Goal: Use online tool/utility: Utilize a website feature to perform a specific function

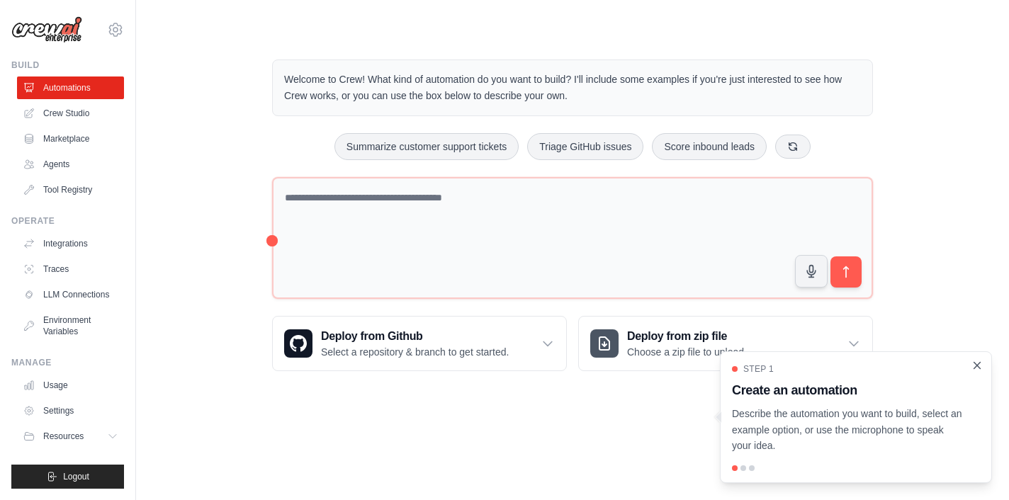
click at [977, 370] on icon "Close walkthrough" at bounding box center [976, 365] width 13 height 13
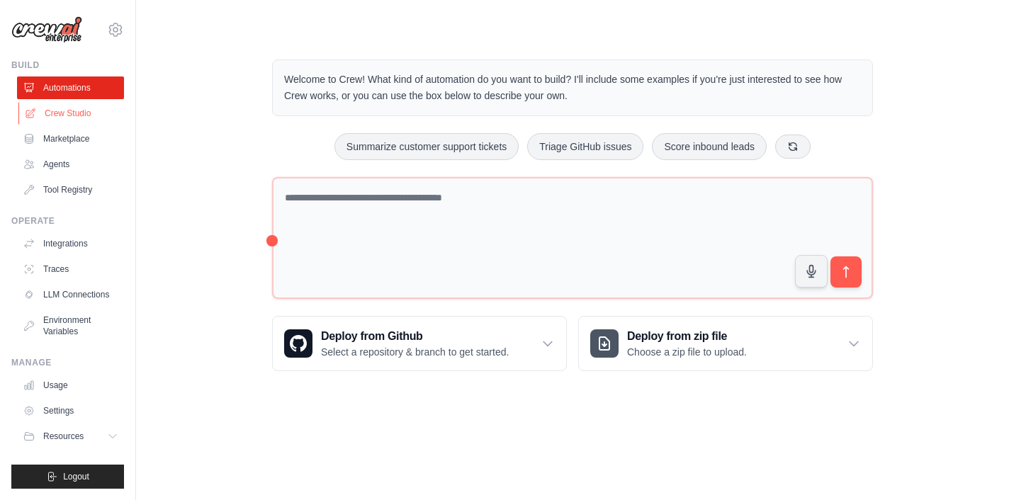
click at [68, 115] on link "Crew Studio" at bounding box center [71, 113] width 107 height 23
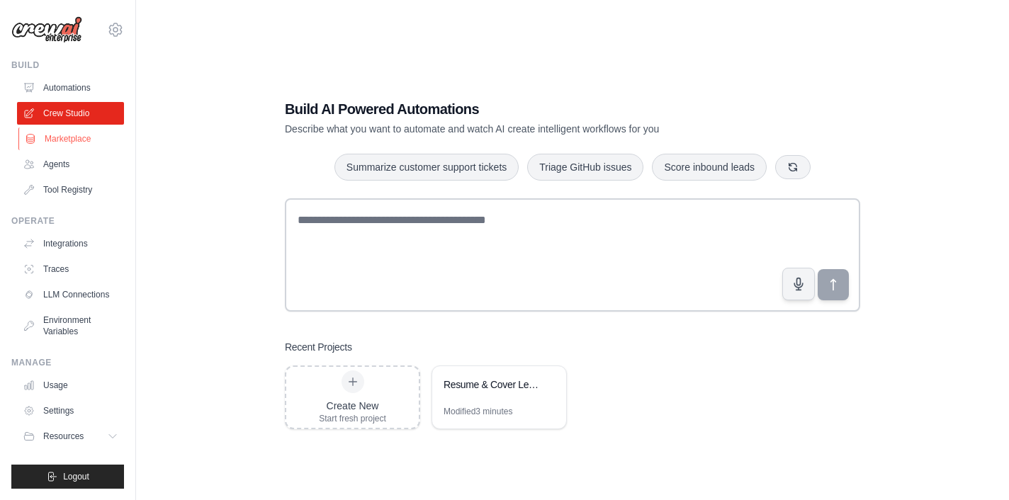
click at [58, 138] on link "Marketplace" at bounding box center [71, 138] width 107 height 23
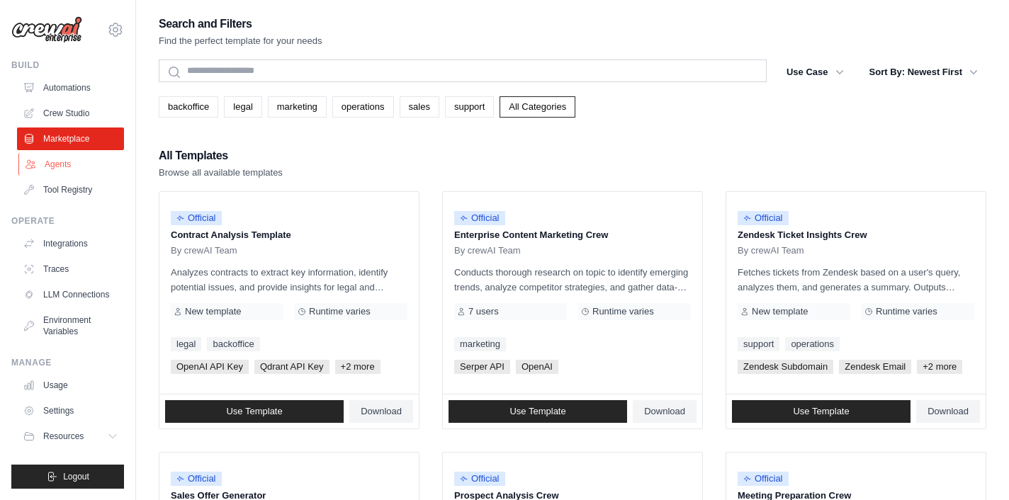
click at [48, 167] on link "Agents" at bounding box center [71, 164] width 107 height 23
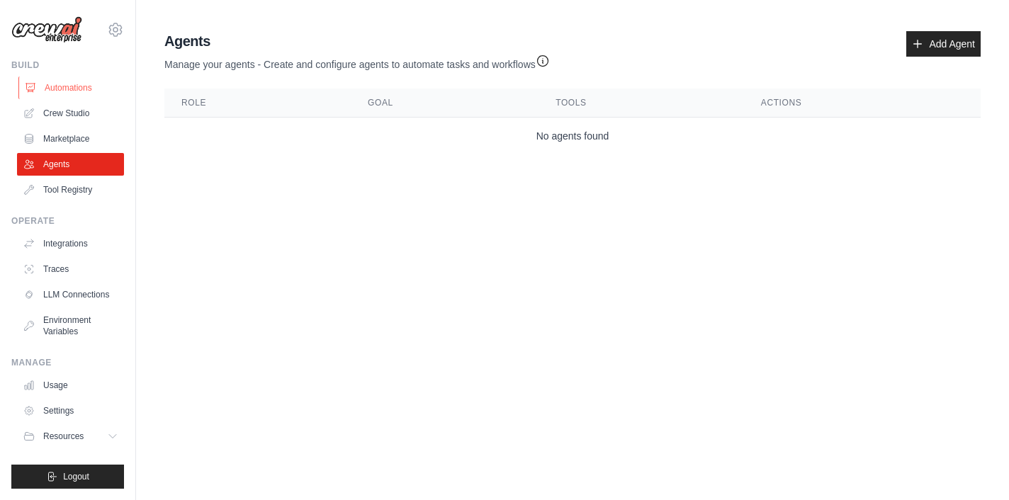
click at [86, 91] on link "Automations" at bounding box center [71, 87] width 107 height 23
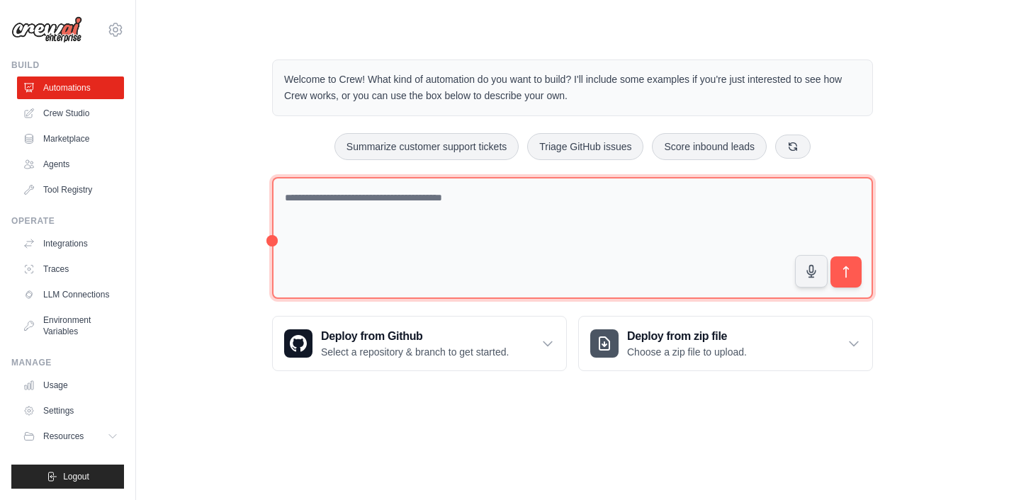
click at [361, 218] on textarea at bounding box center [572, 238] width 601 height 123
type textarea "*"
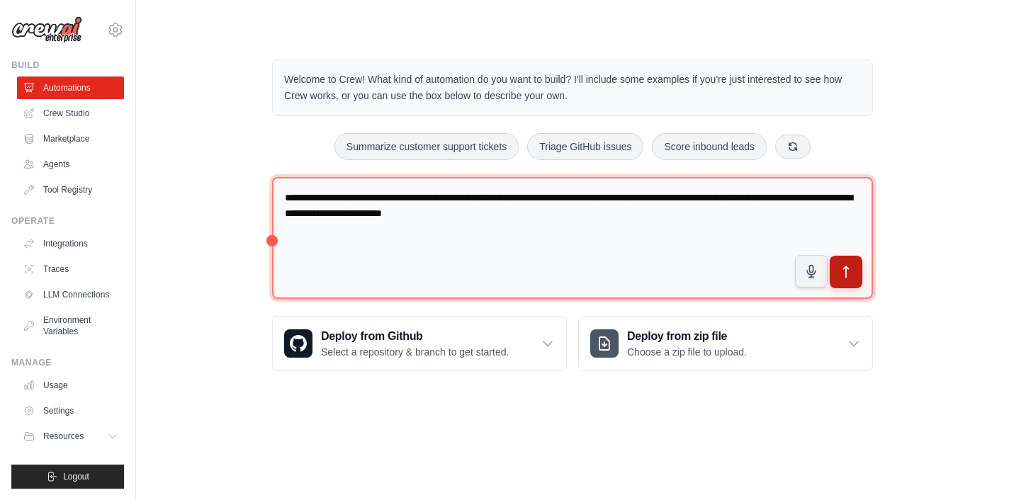
type textarea "**********"
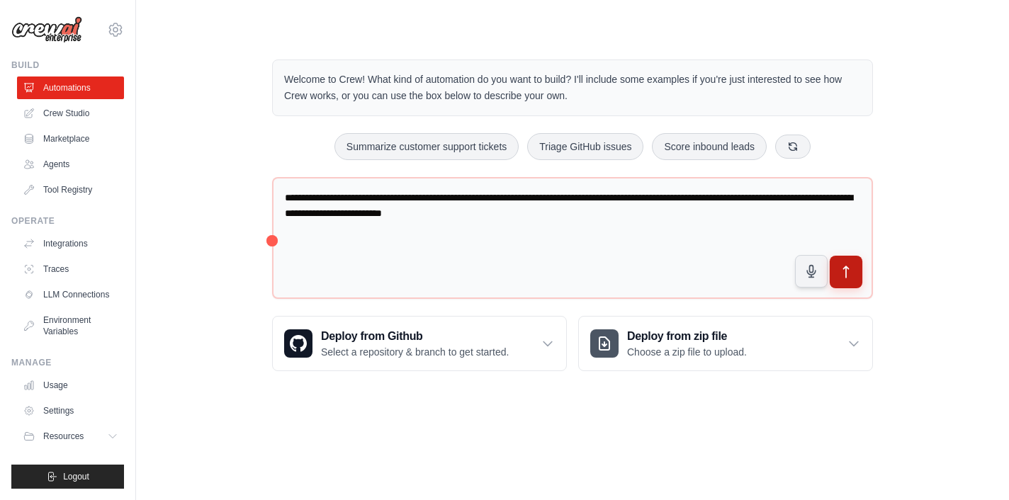
click at [849, 274] on icon "submit" at bounding box center [846, 272] width 15 height 15
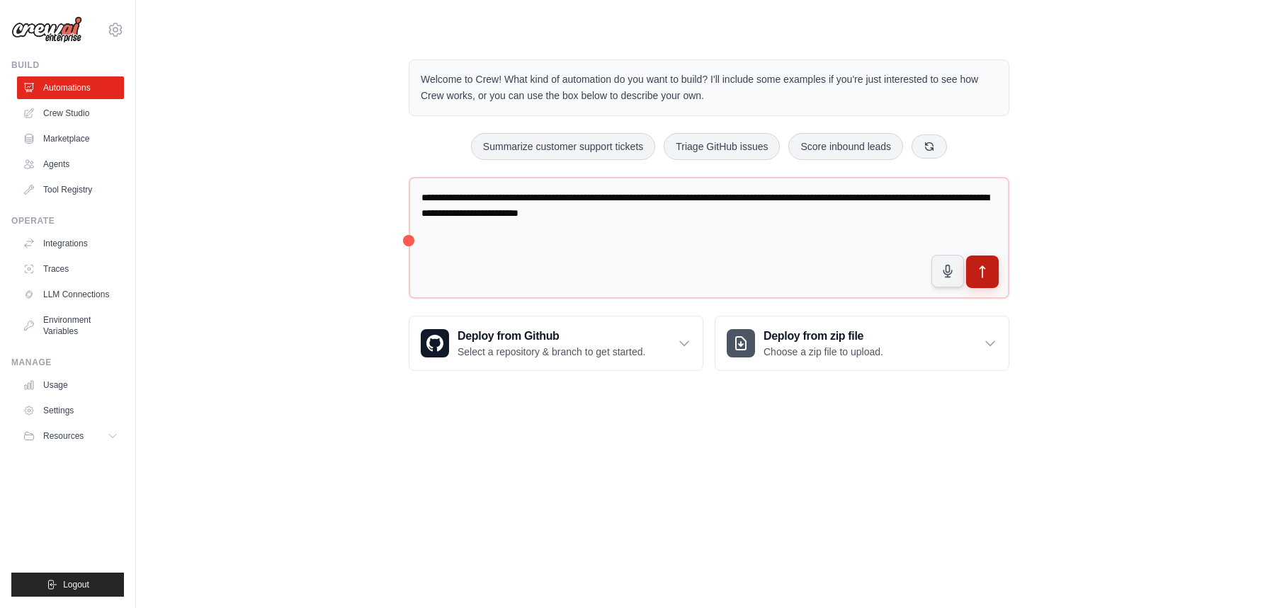
click at [987, 278] on icon "submit" at bounding box center [982, 272] width 15 height 15
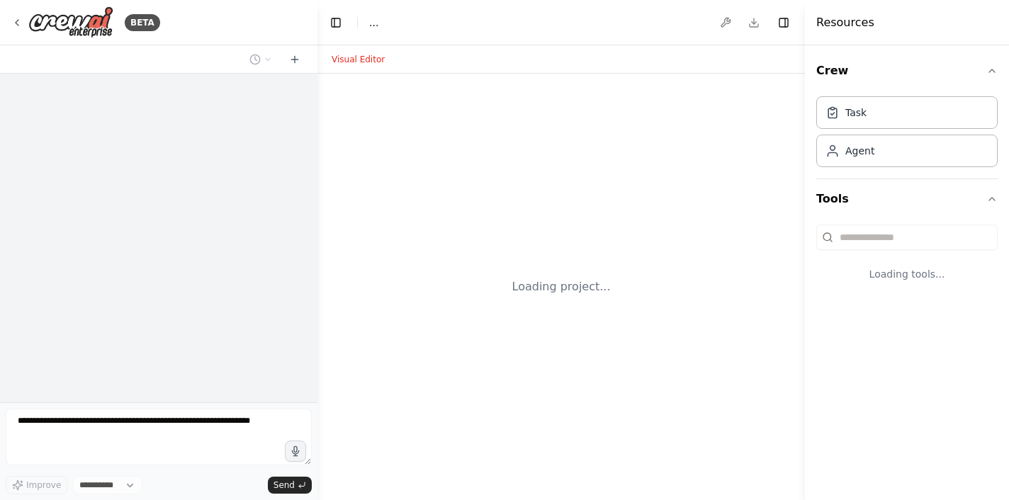
select select "****"
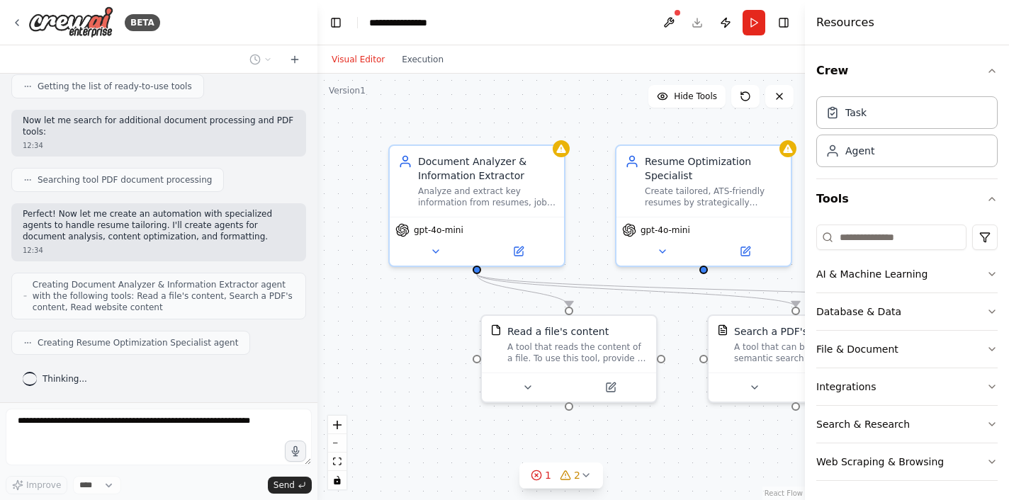
scroll to position [221, 0]
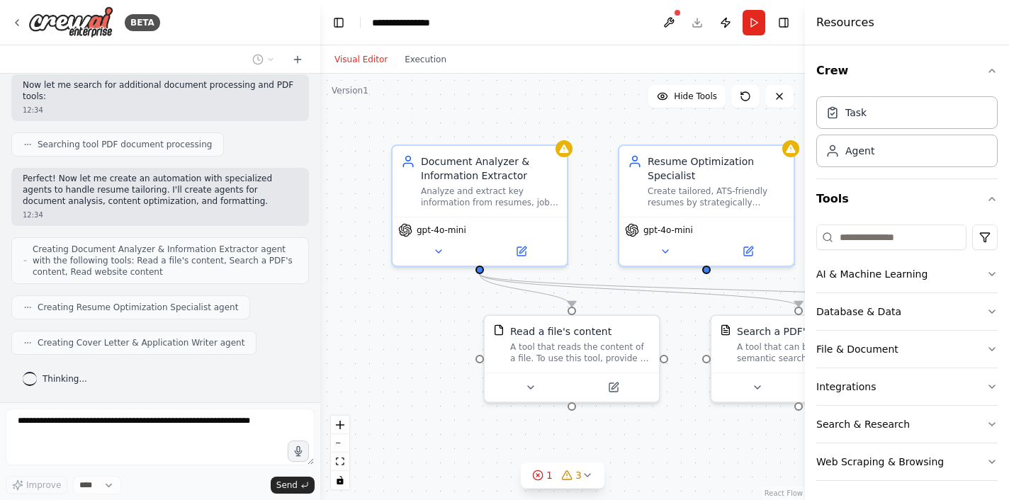
drag, startPoint x: 312, startPoint y: 266, endPoint x: 321, endPoint y: 191, distance: 76.3
click at [321, 186] on div "BETA accept user Resume, Job description and anyother additional information ww…" at bounding box center [504, 250] width 1009 height 500
click at [331, 234] on div ".deletable-edge-delete-btn { width: 20px; height: 20px; border: 0px solid #ffff…" at bounding box center [563, 287] width 484 height 426
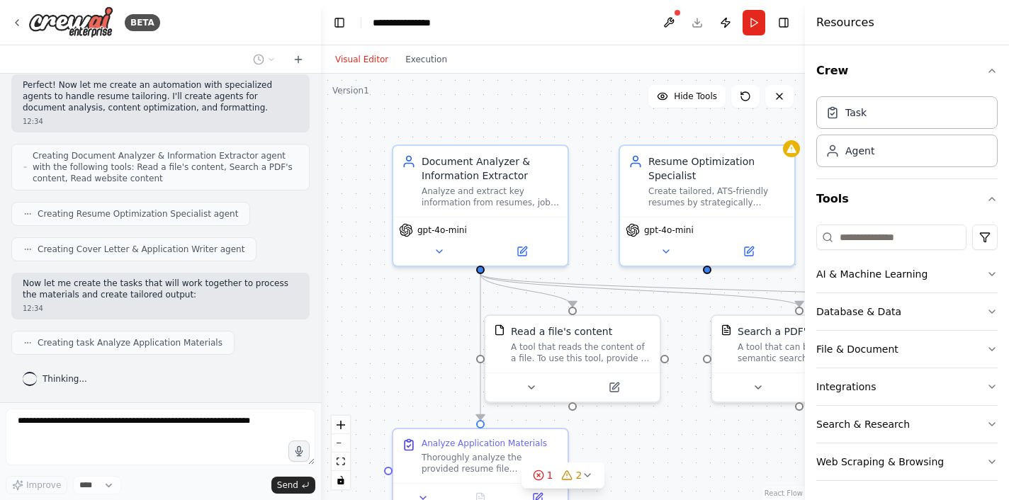
scroll to position [350, 0]
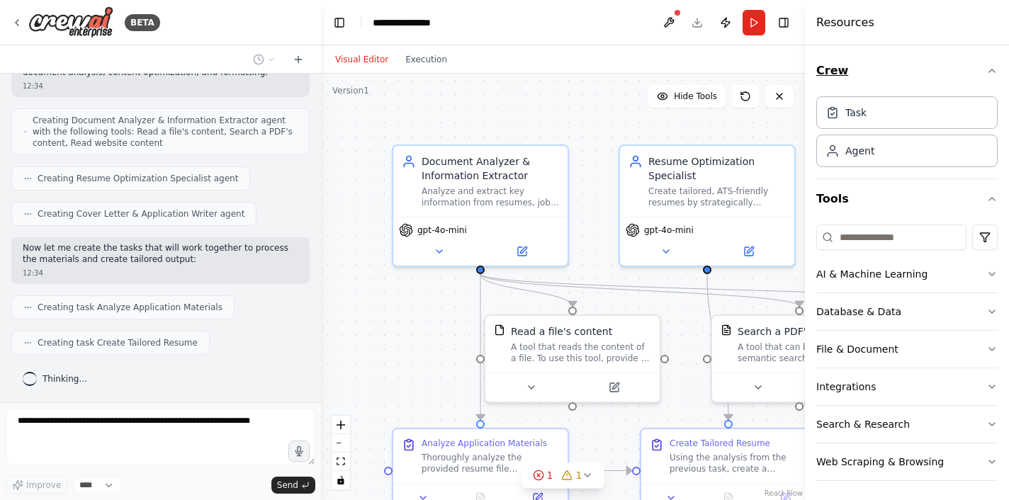
click at [994, 72] on icon "button" at bounding box center [992, 70] width 6 height 3
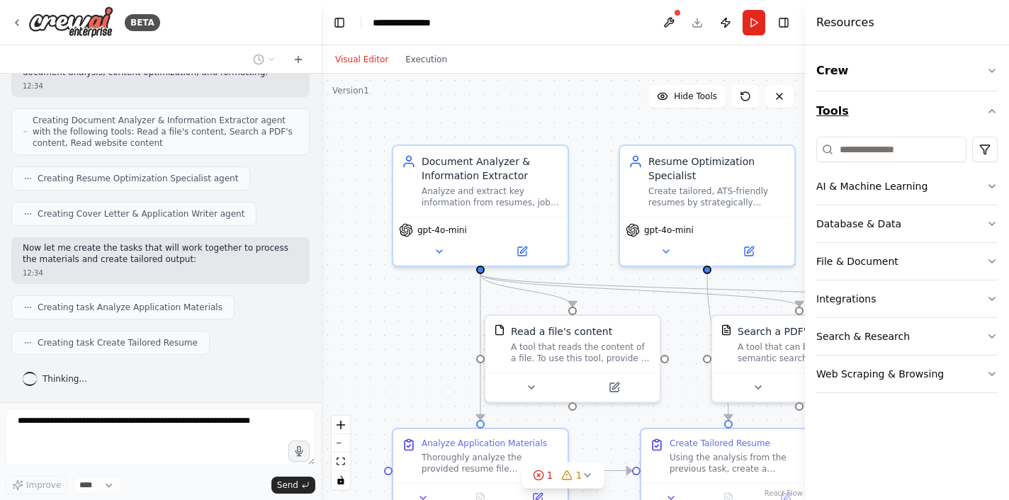
click at [993, 112] on icon "button" at bounding box center [991, 111] width 11 height 11
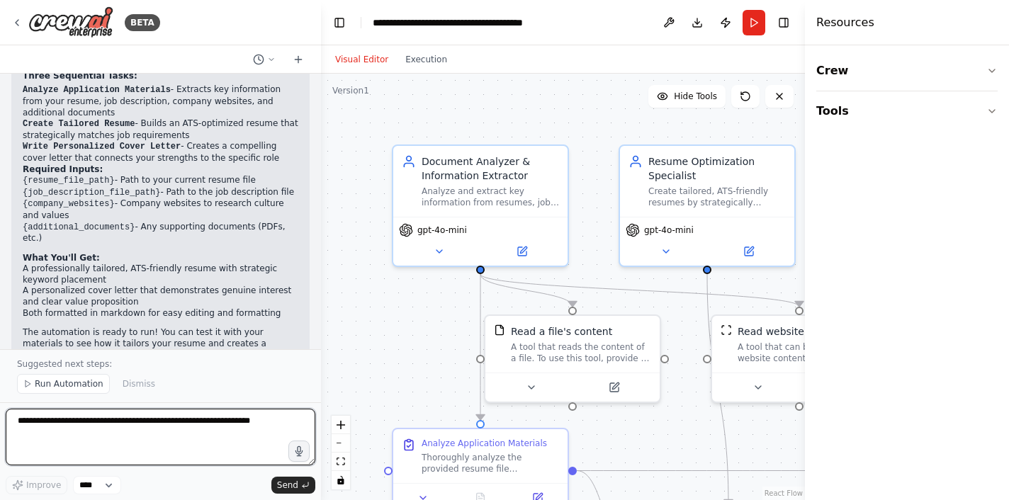
scroll to position [1383, 0]
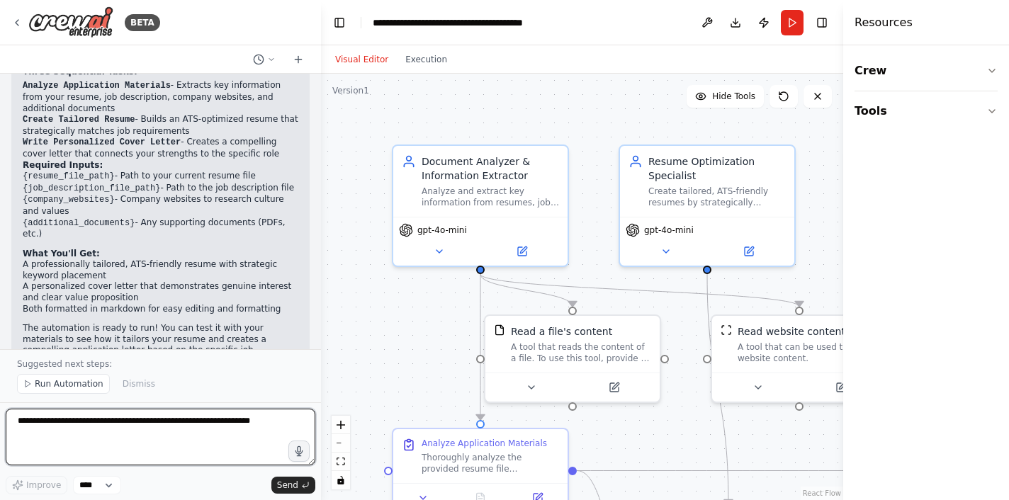
drag, startPoint x: 807, startPoint y: 237, endPoint x: 1006, endPoint y: 188, distance: 205.6
click at [1007, 188] on div "Resources Crew Tools" at bounding box center [926, 250] width 166 height 500
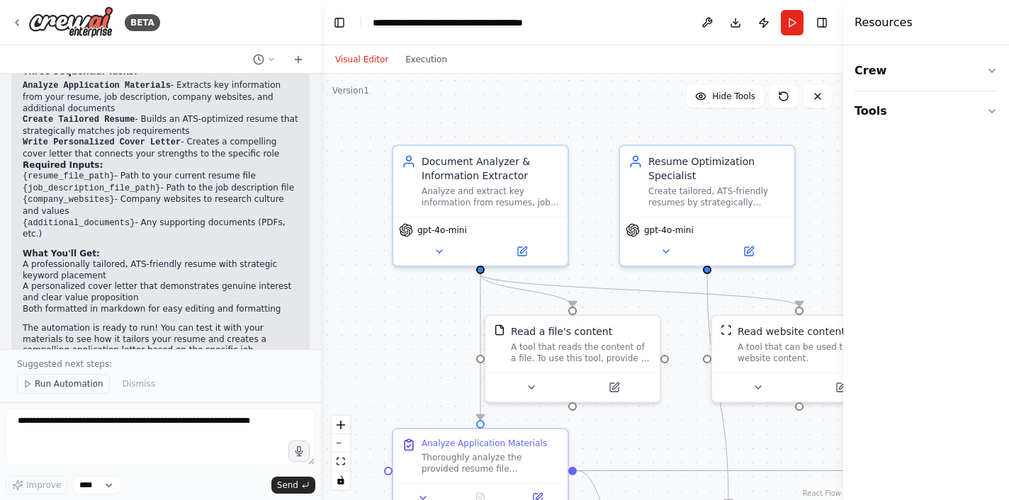
click at [55, 384] on span "Run Automation" at bounding box center [69, 383] width 69 height 11
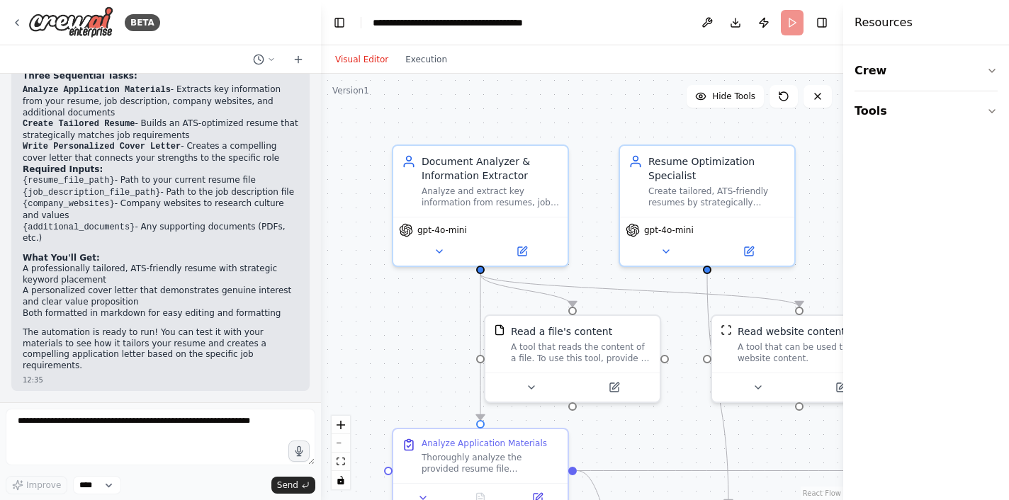
scroll to position [1329, 0]
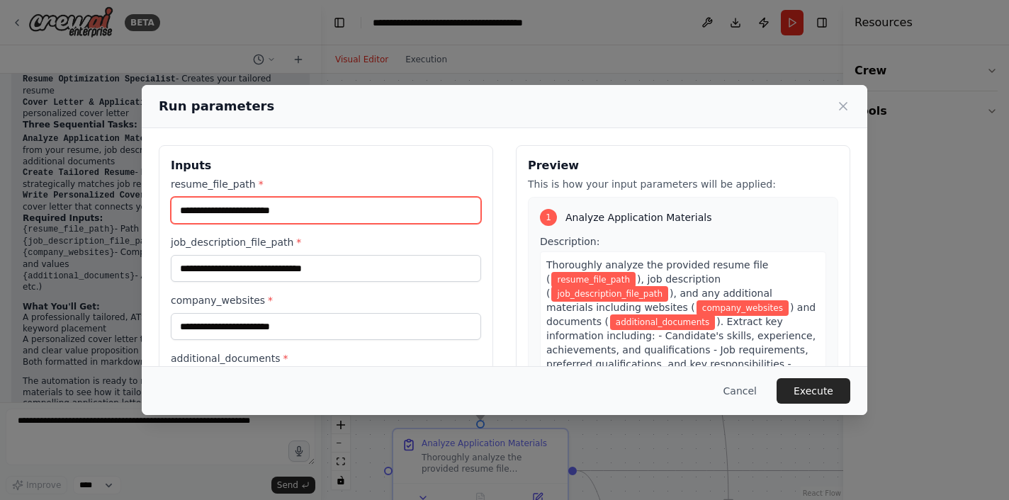
click at [373, 212] on input "resume_file_path *" at bounding box center [326, 210] width 310 height 27
click at [278, 212] on input "resume_file_path *" at bounding box center [326, 210] width 310 height 27
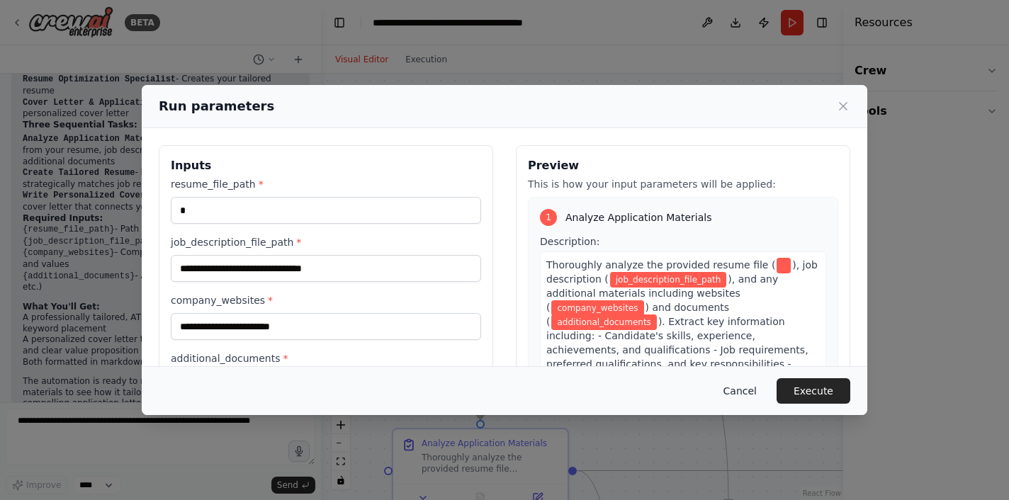
click at [744, 392] on button "Cancel" at bounding box center [740, 390] width 56 height 25
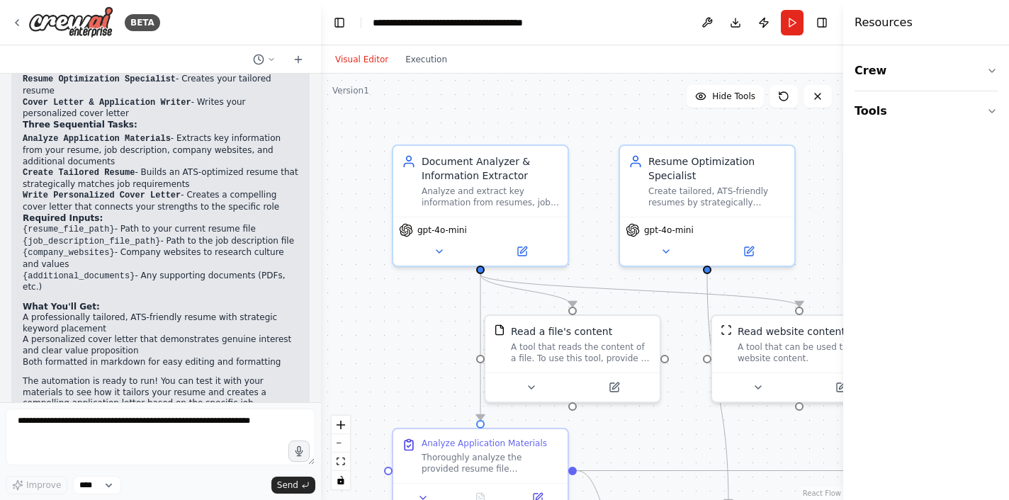
click at [314, 330] on div "accept user Resume, Job description and anyother additional information wwhich …" at bounding box center [160, 238] width 321 height 329
click at [114, 485] on select "****" at bounding box center [97, 485] width 48 height 18
click at [107, 387] on div "Great! I've created a comprehensive Resume & Cover Letter Tailoring Automation …" at bounding box center [160, 207] width 298 height 466
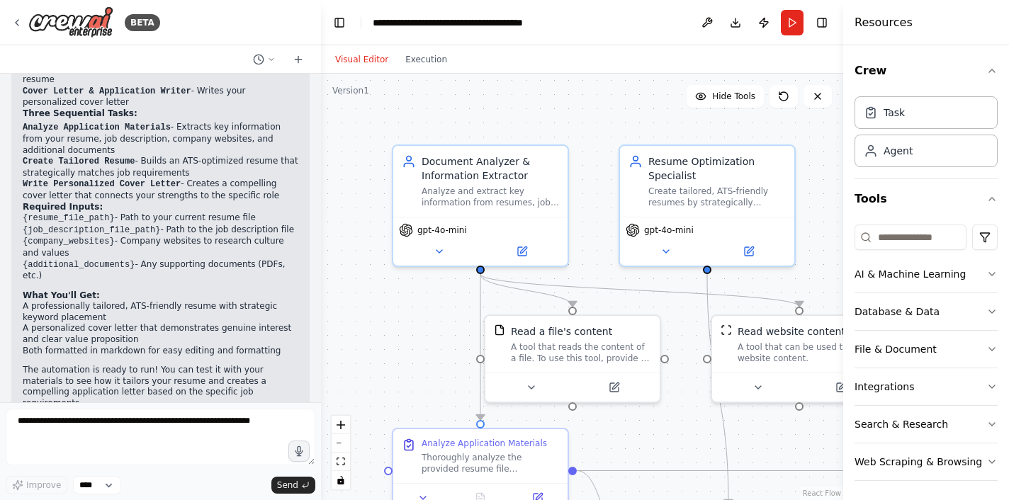
scroll to position [1329, 0]
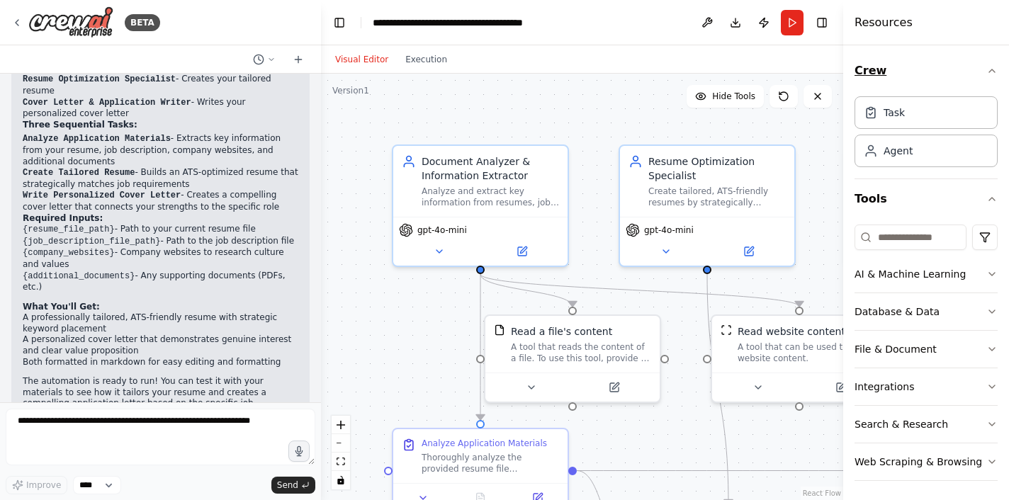
click at [993, 69] on icon "button" at bounding box center [991, 70] width 11 height 11
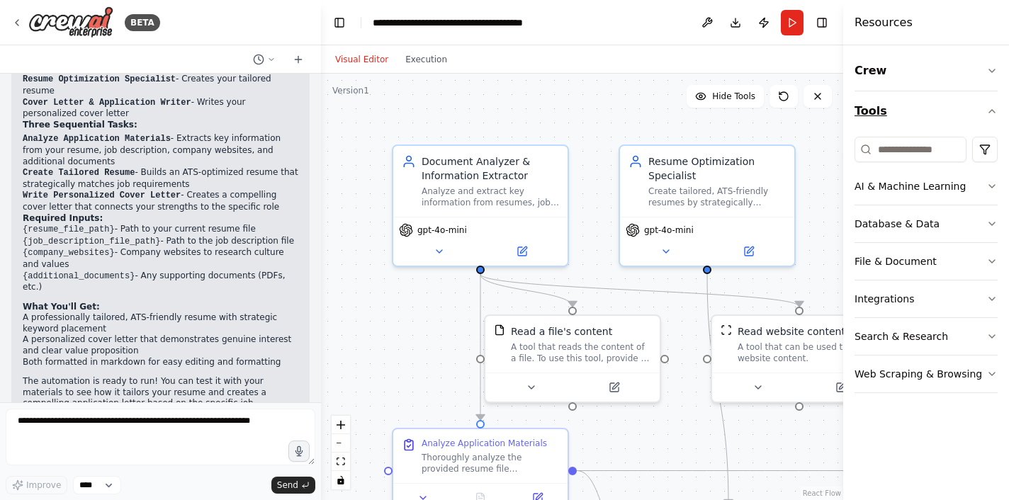
click at [994, 113] on icon "button" at bounding box center [991, 111] width 11 height 11
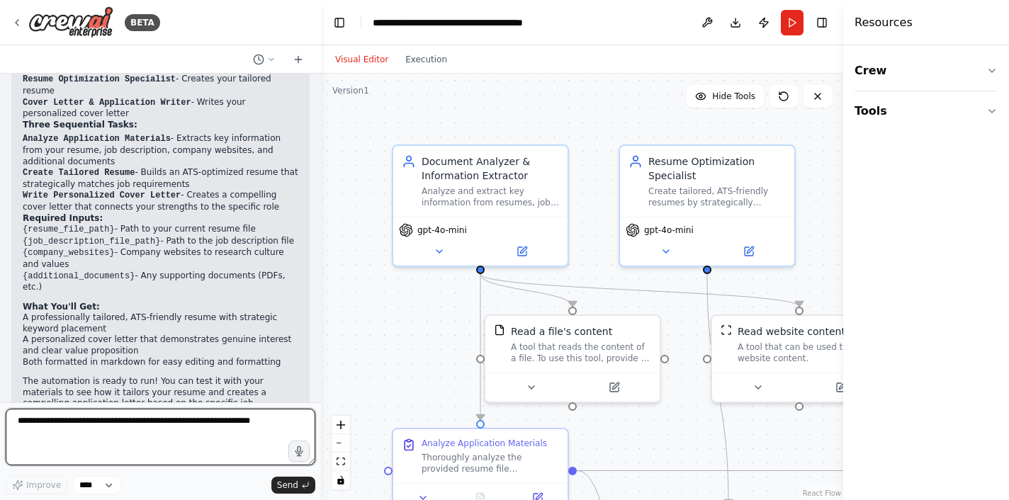
click at [118, 443] on textarea at bounding box center [161, 437] width 310 height 57
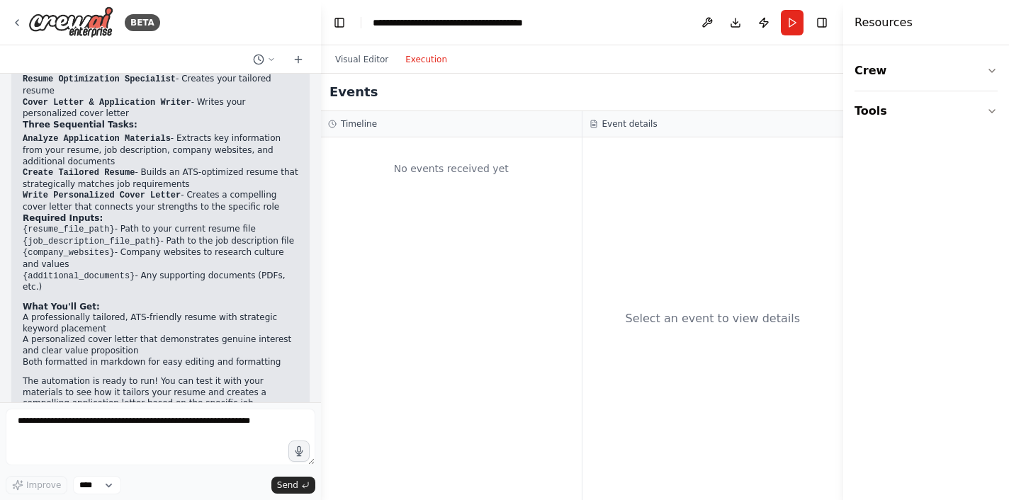
click at [425, 61] on button "Execution" at bounding box center [426, 59] width 59 height 17
click at [351, 62] on button "Visual Editor" at bounding box center [362, 59] width 70 height 17
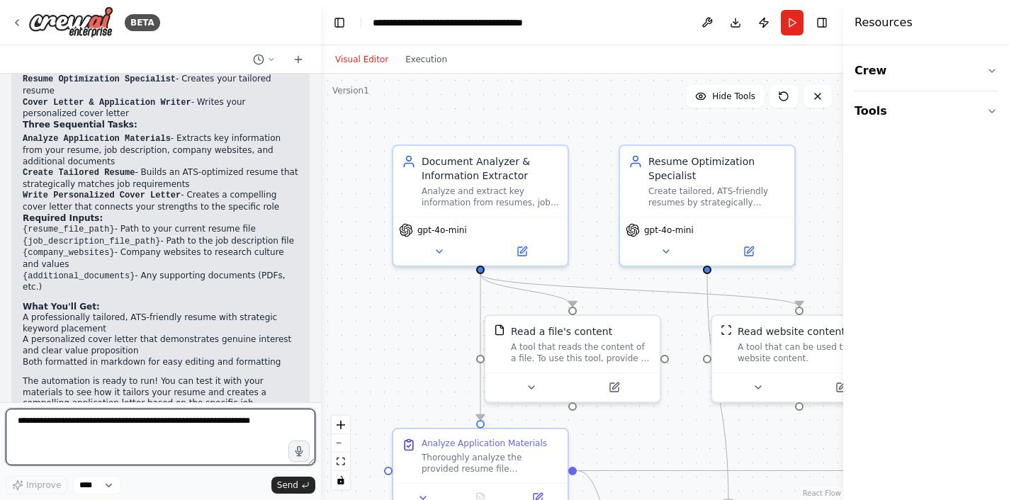
click at [80, 438] on textarea at bounding box center [161, 437] width 310 height 57
click at [47, 416] on textarea at bounding box center [161, 437] width 310 height 57
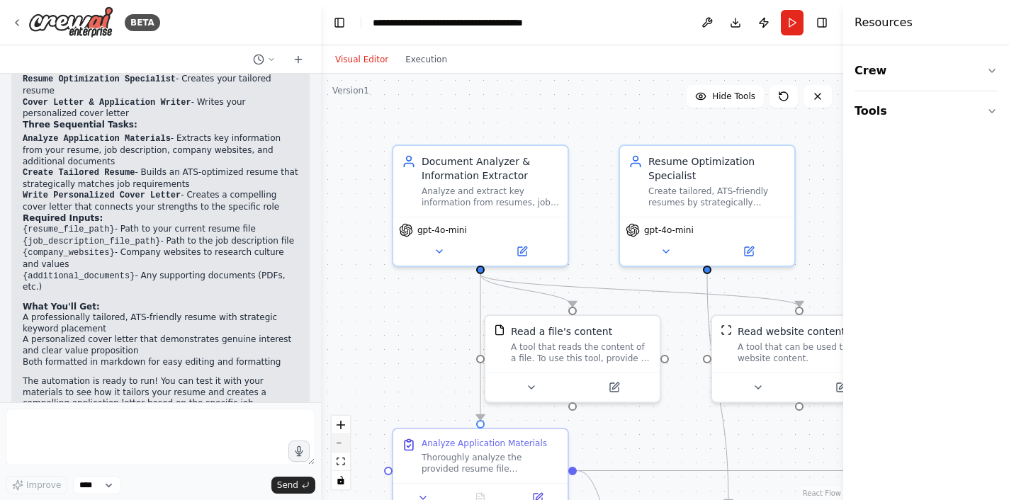
click at [340, 445] on button "zoom out" at bounding box center [340, 443] width 18 height 18
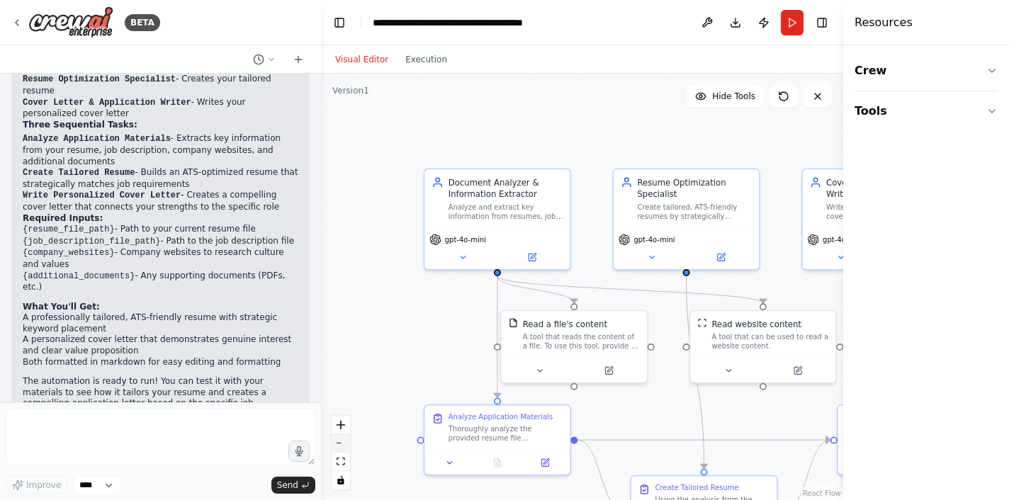
click at [340, 445] on button "zoom out" at bounding box center [340, 443] width 18 height 18
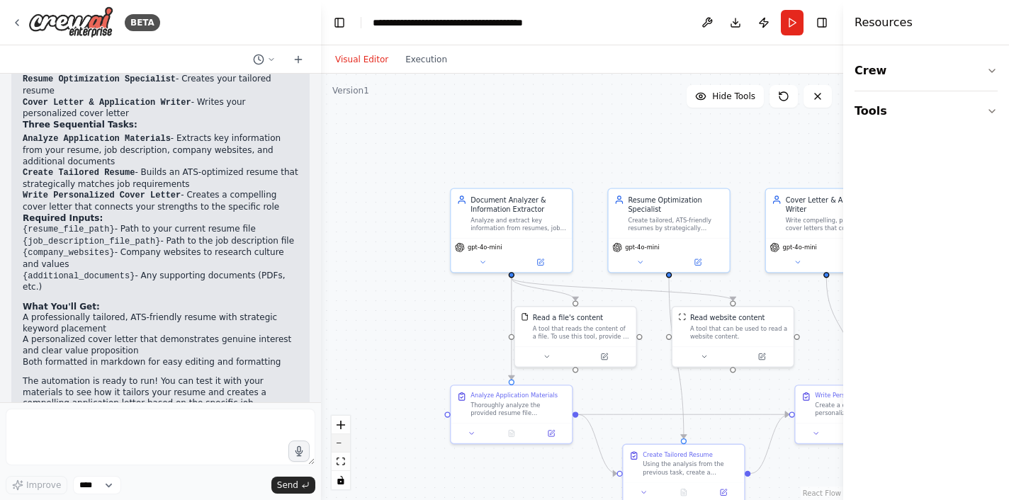
click at [340, 444] on button "zoom out" at bounding box center [340, 443] width 18 height 18
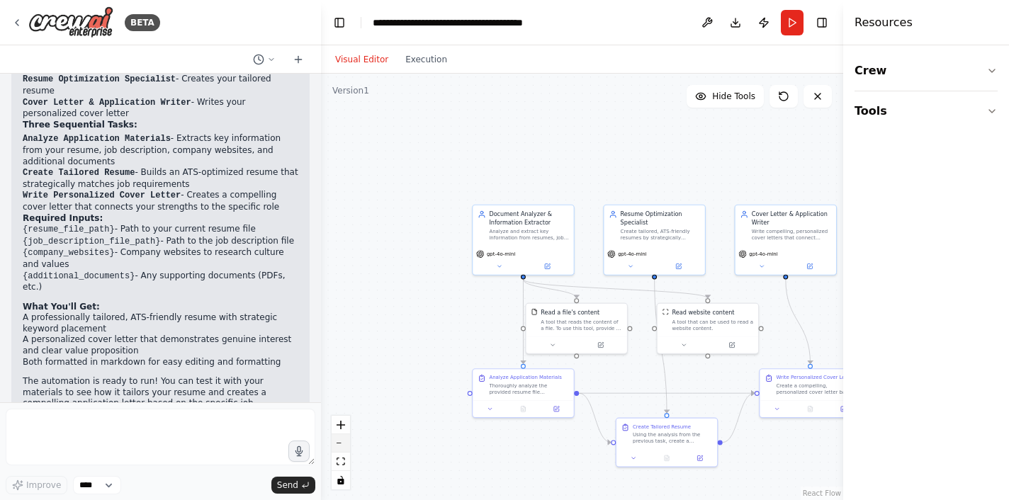
click at [340, 444] on button "zoom out" at bounding box center [340, 443] width 18 height 18
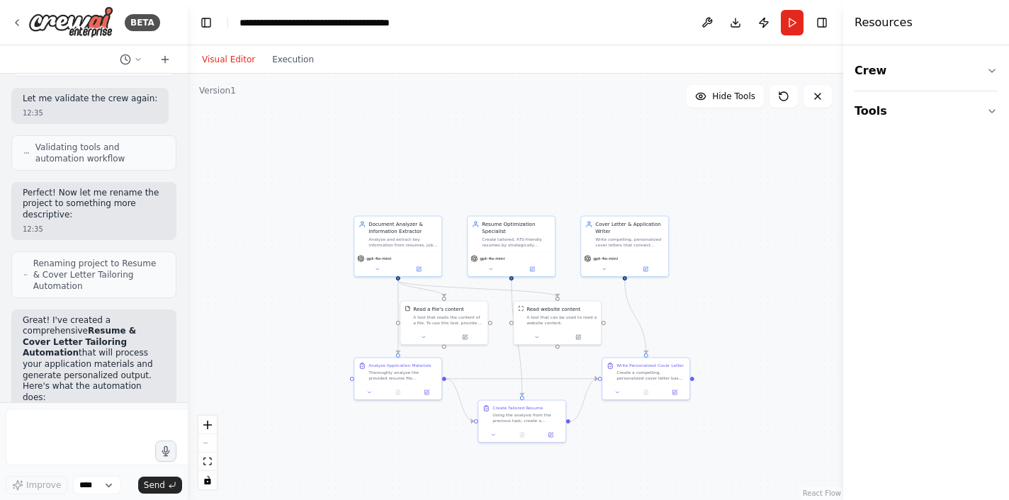
scroll to position [2000, 0]
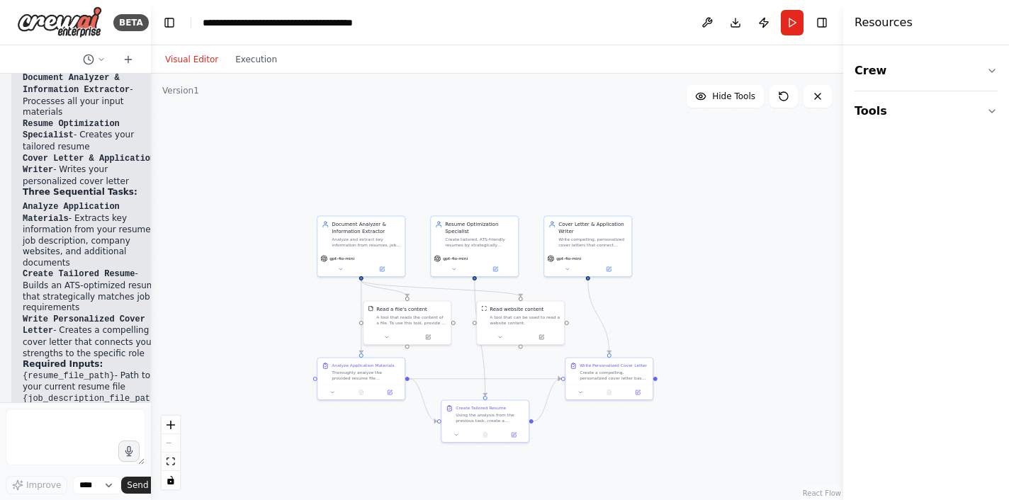
drag, startPoint x: 318, startPoint y: 286, endPoint x: 91, endPoint y: 292, distance: 227.4
click at [91, 292] on div "BETA accept user Resume, Job description and anyother additional information ww…" at bounding box center [75, 250] width 151 height 500
click at [171, 428] on icon "zoom in" at bounding box center [170, 425] width 8 height 8
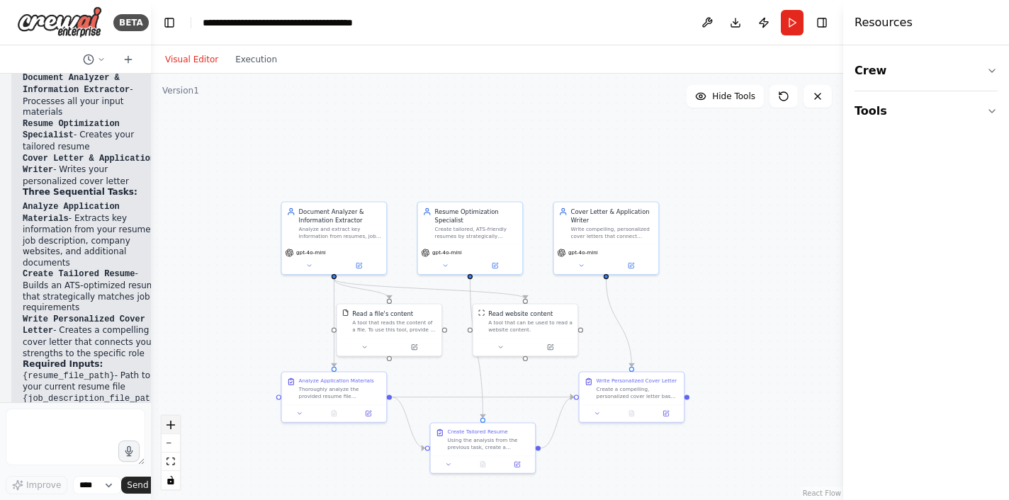
click at [171, 428] on icon "zoom in" at bounding box center [170, 425] width 8 height 8
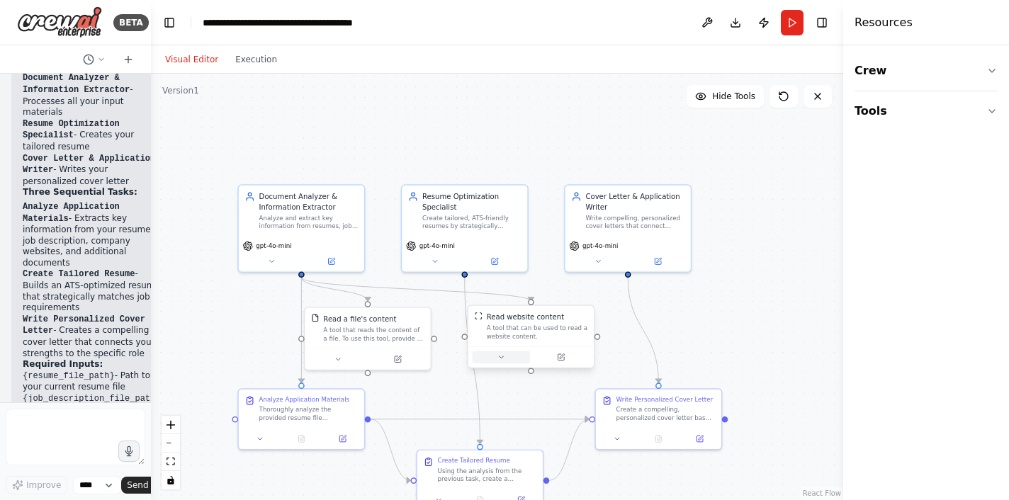
click at [499, 358] on icon at bounding box center [501, 357] width 8 height 8
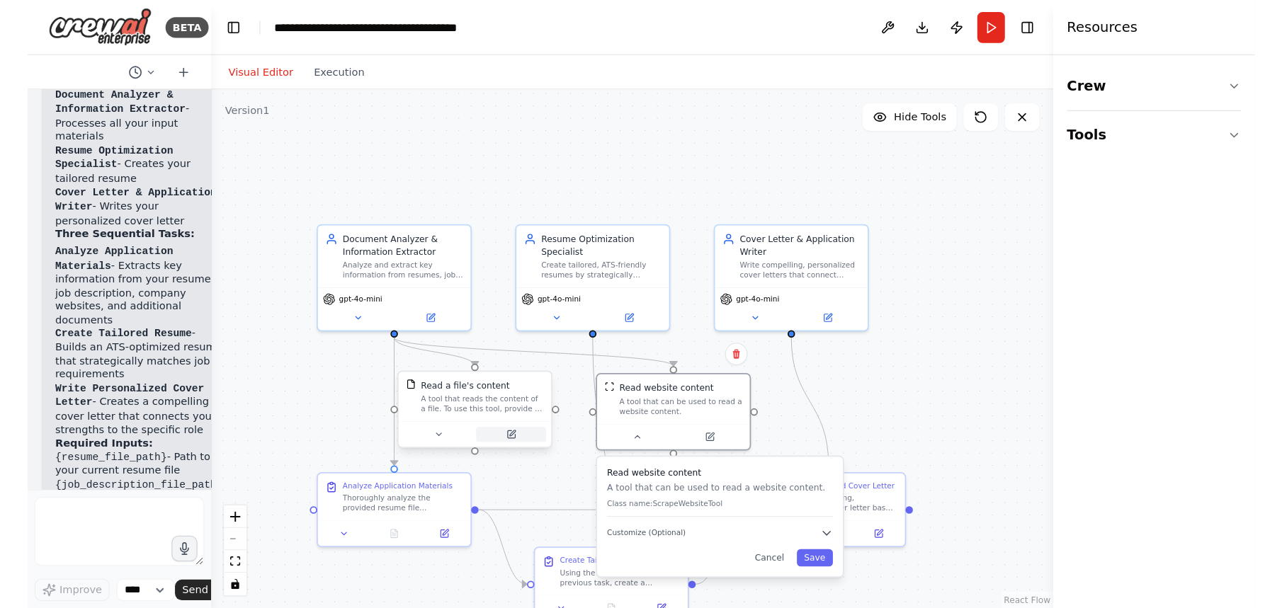
scroll to position [1816, 0]
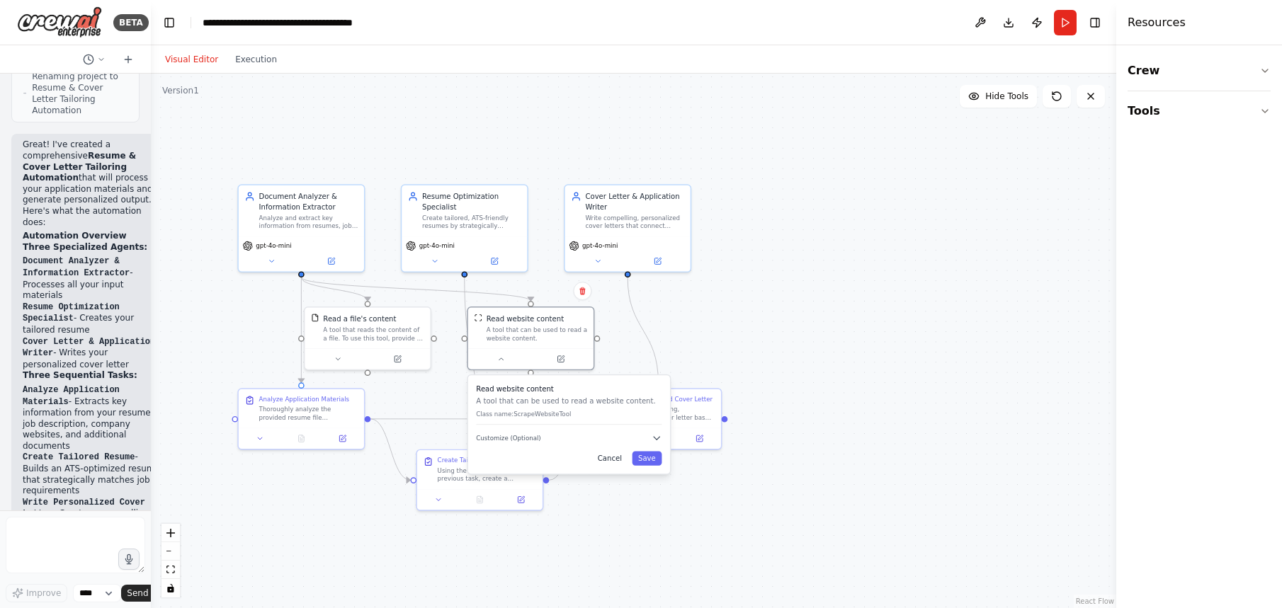
click at [616, 458] on button "Cancel" at bounding box center [609, 459] width 36 height 14
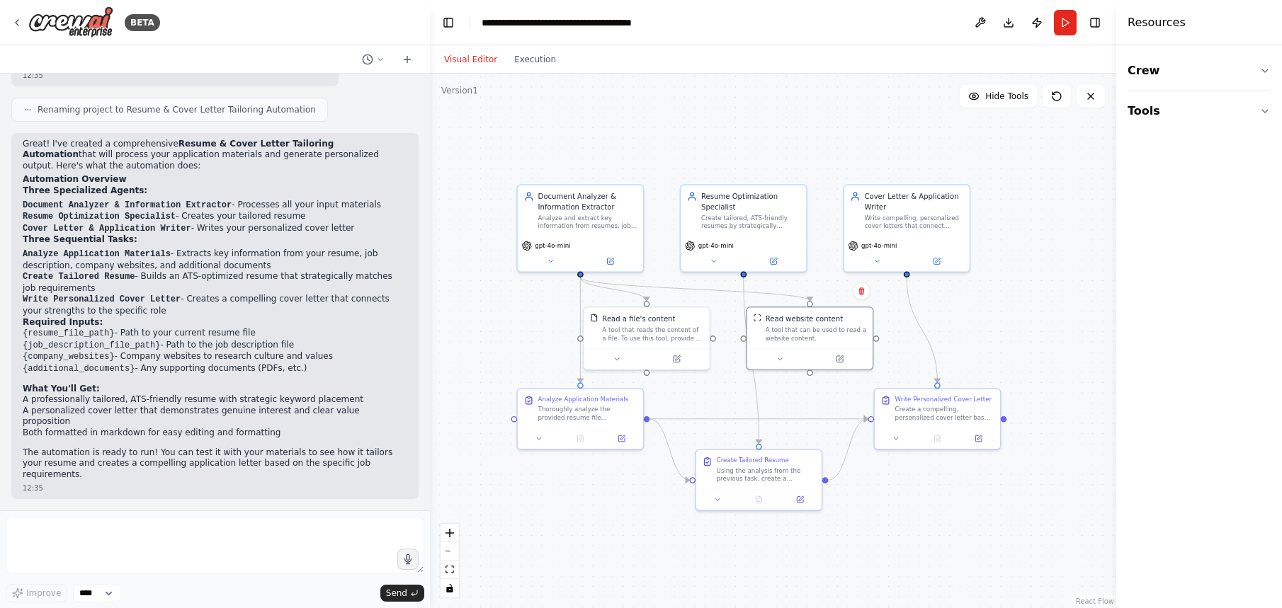
scroll to position [1048, 0]
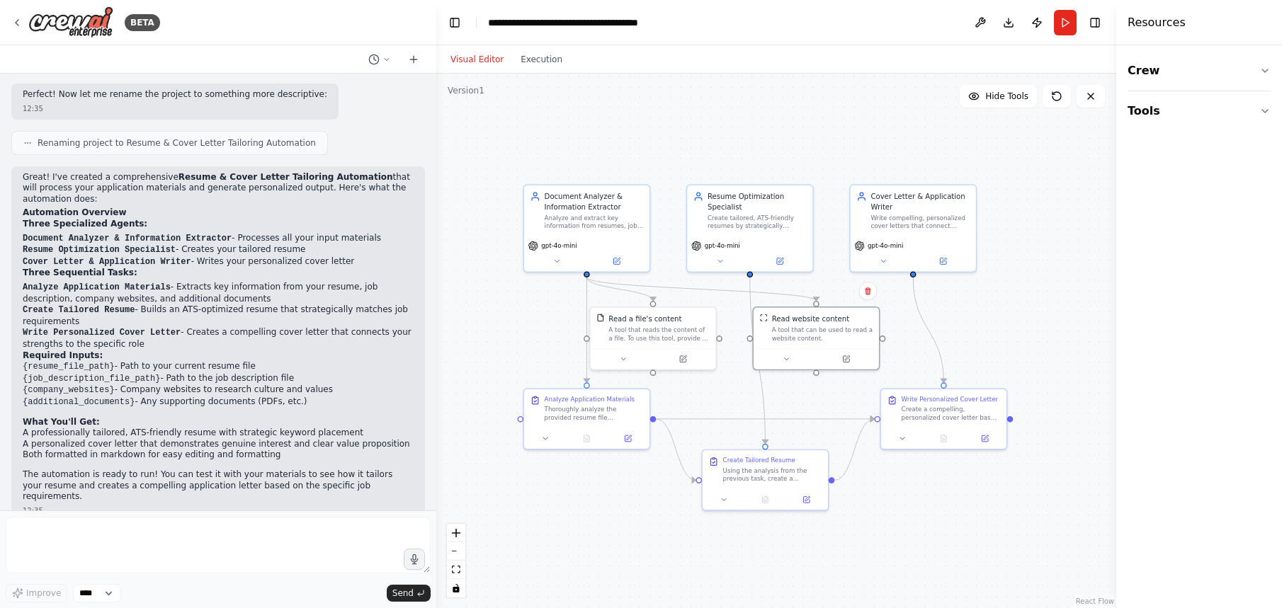
drag, startPoint x: 146, startPoint y: 368, endPoint x: 377, endPoint y: 332, distance: 233.6
click at [437, 346] on div "BETA accept user Resume, Job description and anyother additional information ww…" at bounding box center [641, 304] width 1282 height 608
click at [69, 362] on code "{resume_file_path}" at bounding box center [69, 367] width 92 height 10
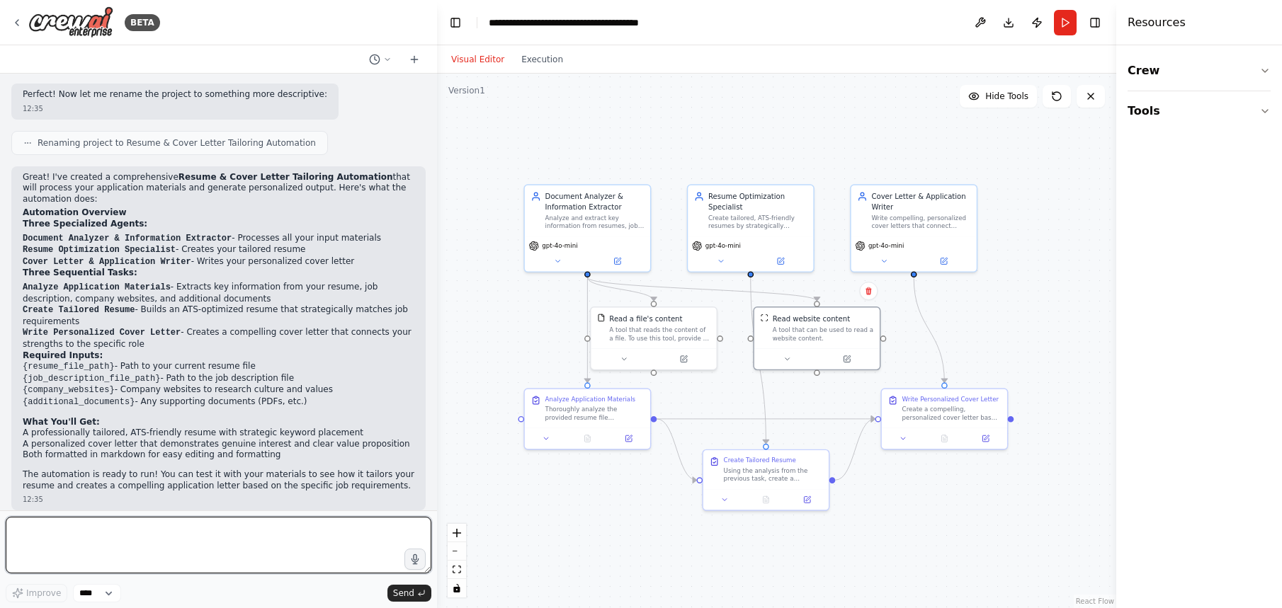
click at [176, 499] on textarea at bounding box center [219, 545] width 426 height 57
click at [109, 499] on textarea at bounding box center [219, 545] width 426 height 57
click at [230, 499] on textarea at bounding box center [219, 545] width 426 height 57
click at [236, 499] on textarea at bounding box center [219, 545] width 426 height 57
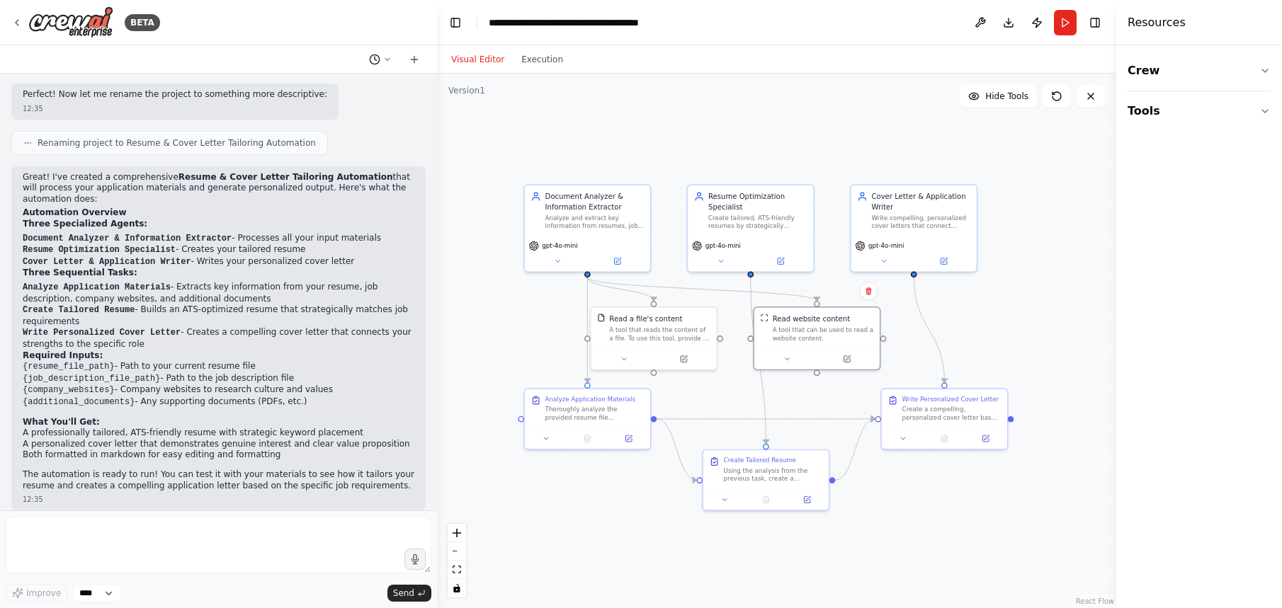
click at [387, 59] on icon at bounding box center [387, 59] width 4 height 2
click at [294, 90] on span "accept user Resume, Job description and anyother additional information wwhich …" at bounding box center [325, 88] width 105 height 11
click at [416, 62] on icon at bounding box center [414, 59] width 11 height 11
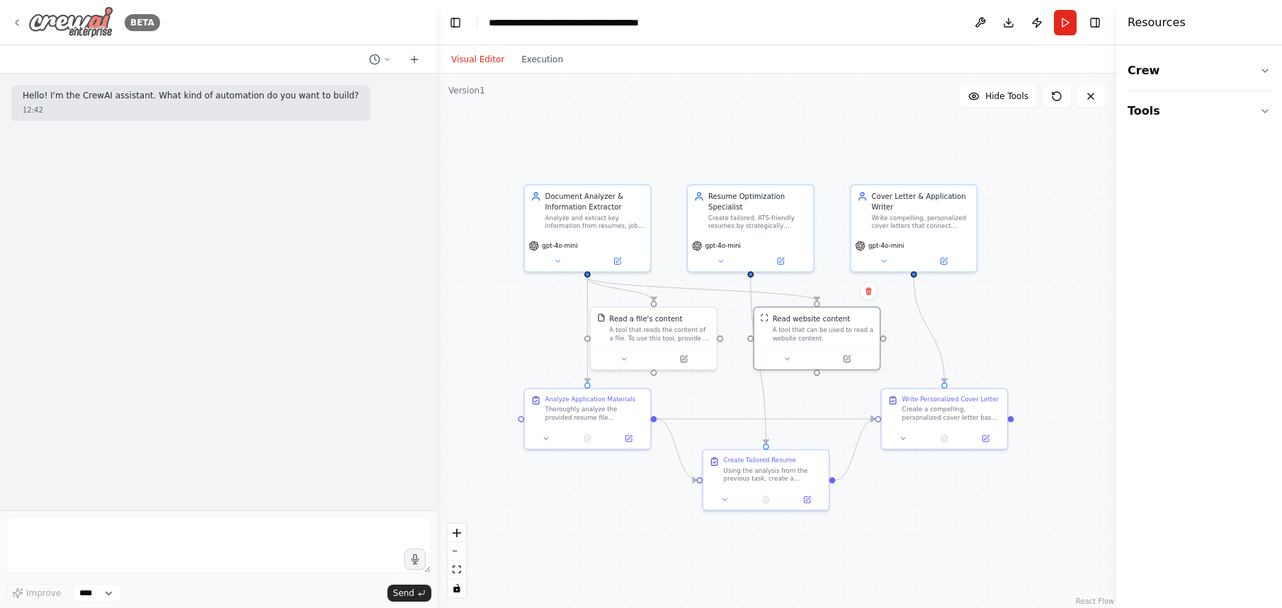
click at [16, 21] on icon at bounding box center [17, 23] width 3 height 6
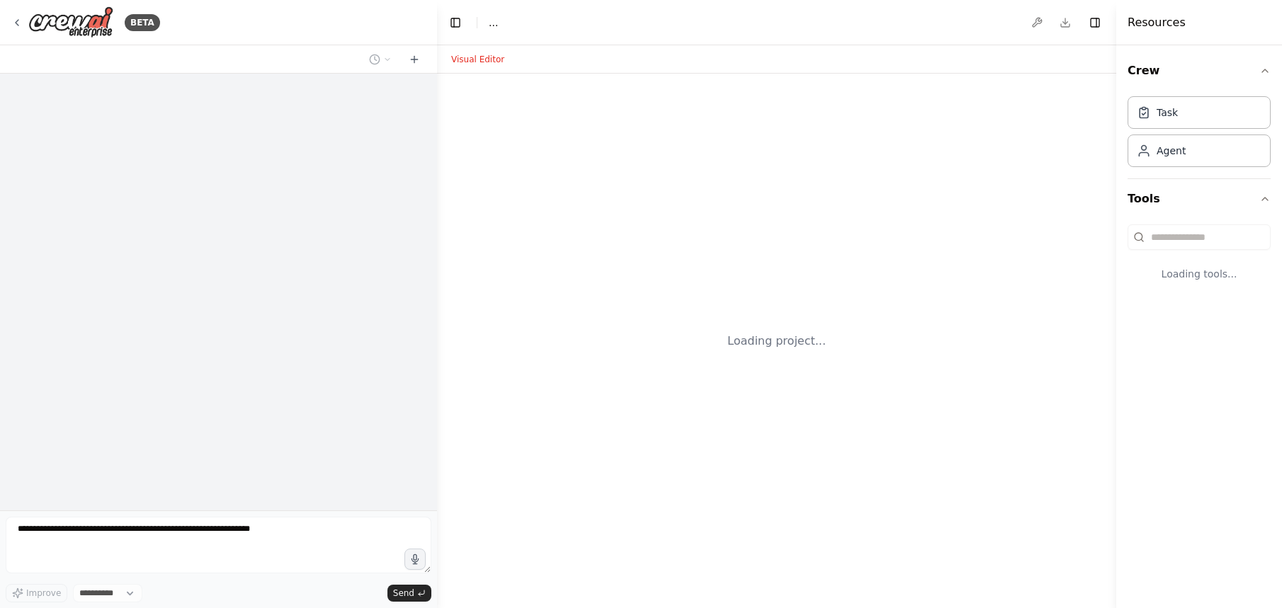
select select "****"
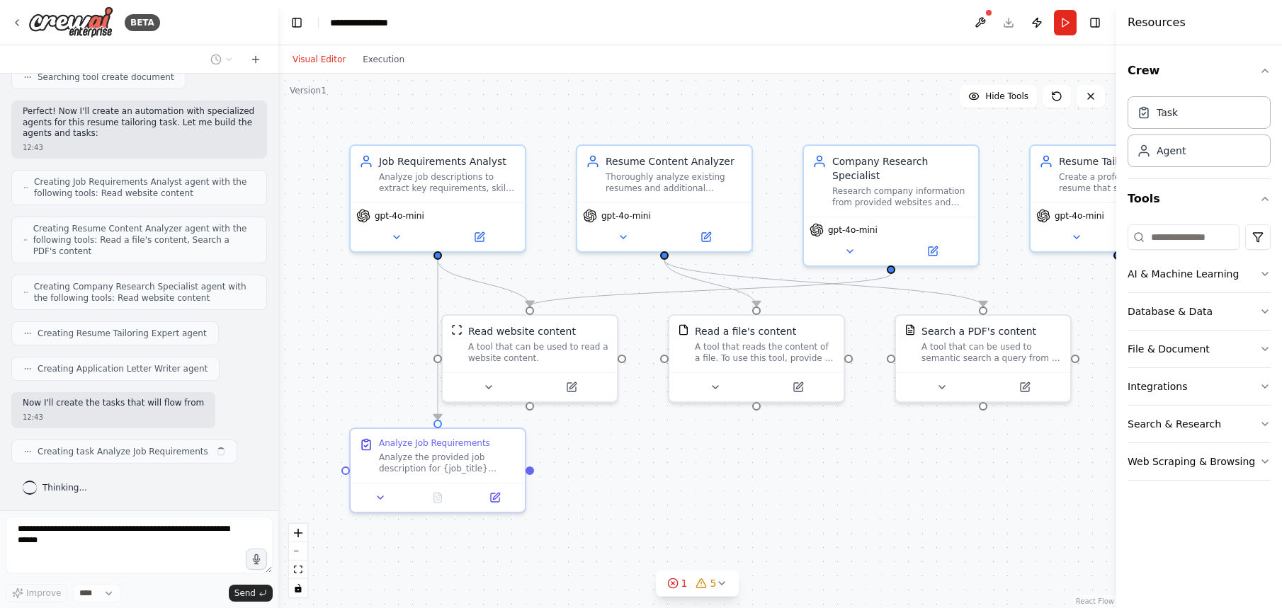
scroll to position [451, 0]
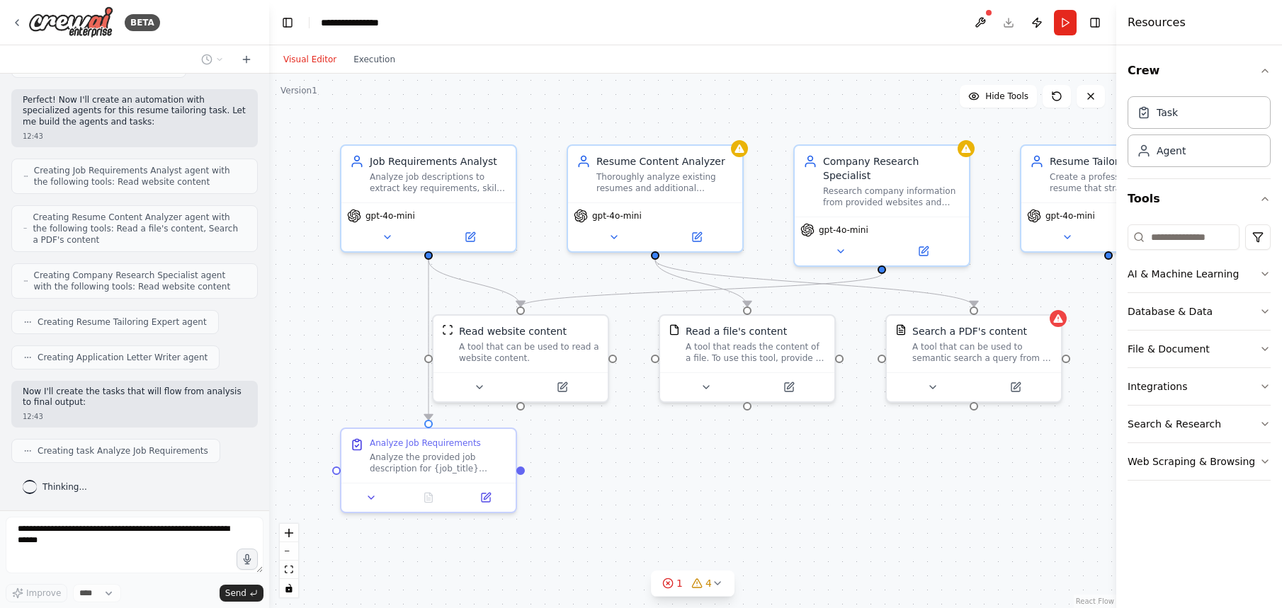
drag, startPoint x: 436, startPoint y: 284, endPoint x: 269, endPoint y: 276, distance: 167.3
click at [269, 276] on div "BETA accept user Resume, Job description and anyother additional information ww…" at bounding box center [641, 304] width 1282 height 608
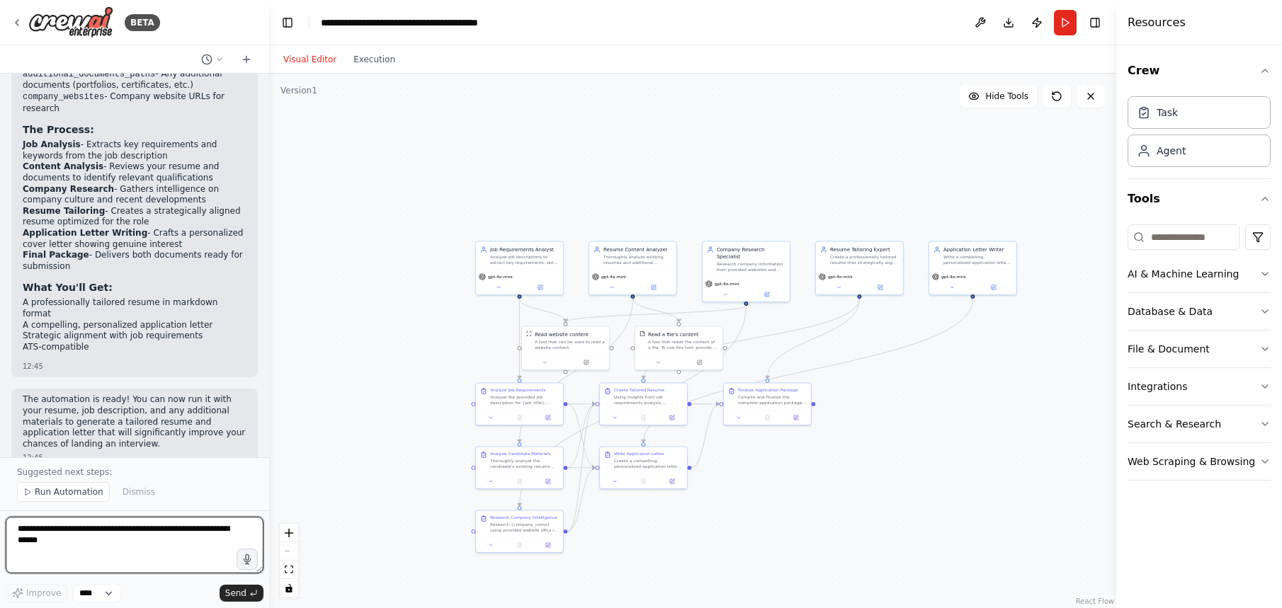
scroll to position [1935, 0]
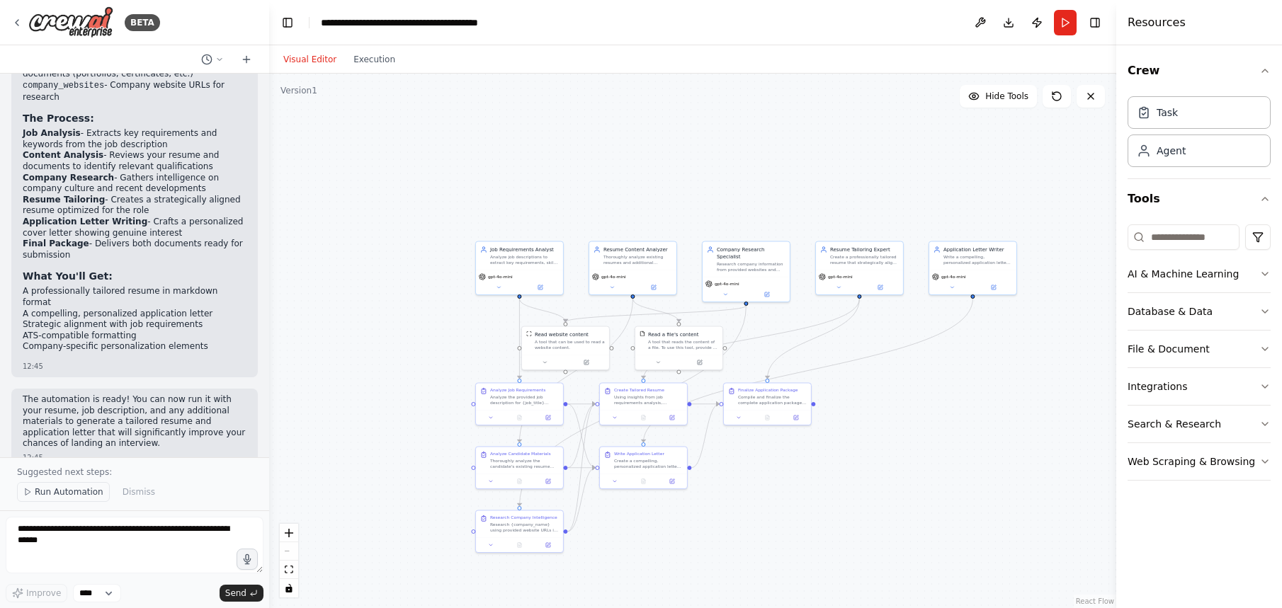
click at [60, 494] on span "Run Automation" at bounding box center [69, 492] width 69 height 11
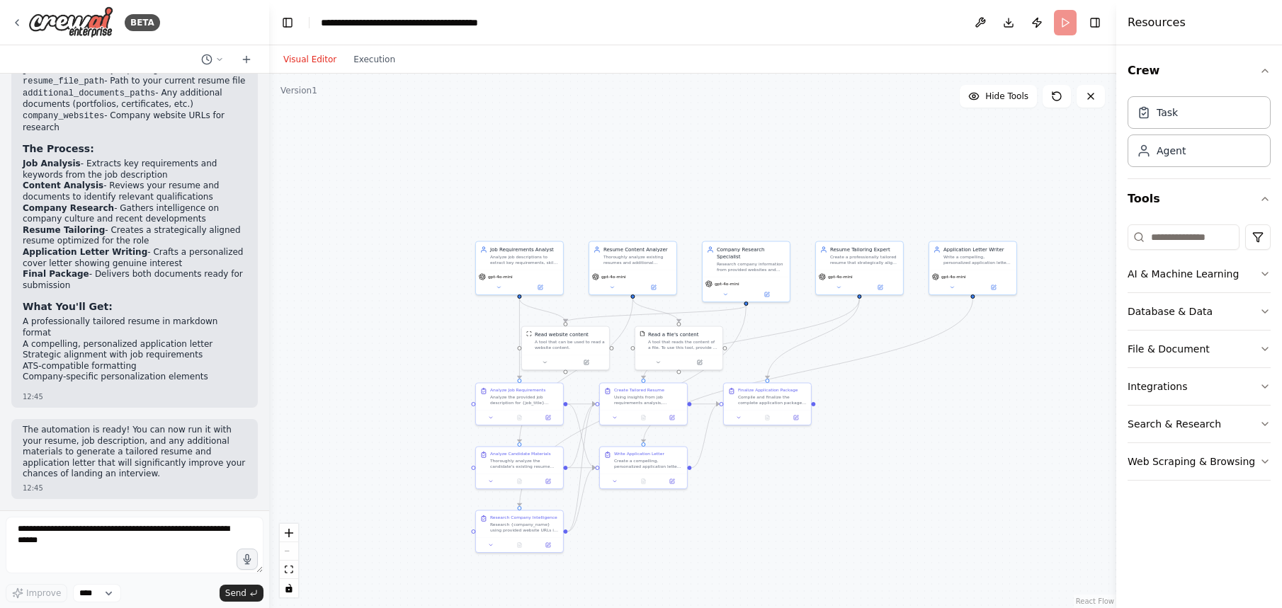
scroll to position [1882, 0]
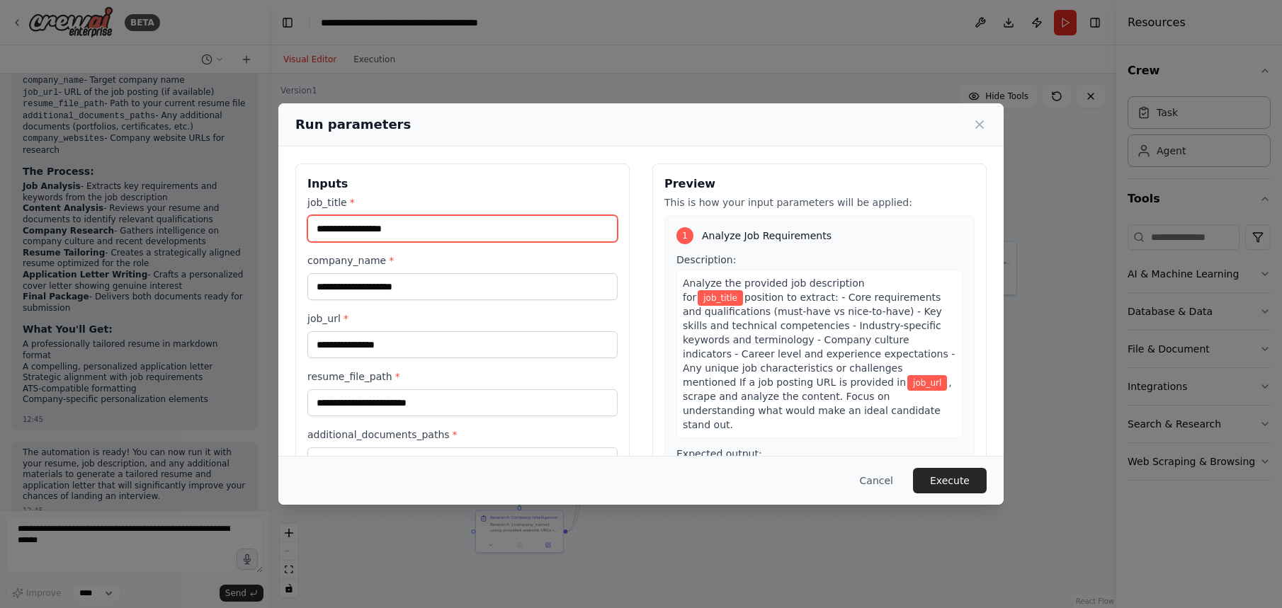
click at [413, 228] on input "job_title *" at bounding box center [462, 228] width 310 height 27
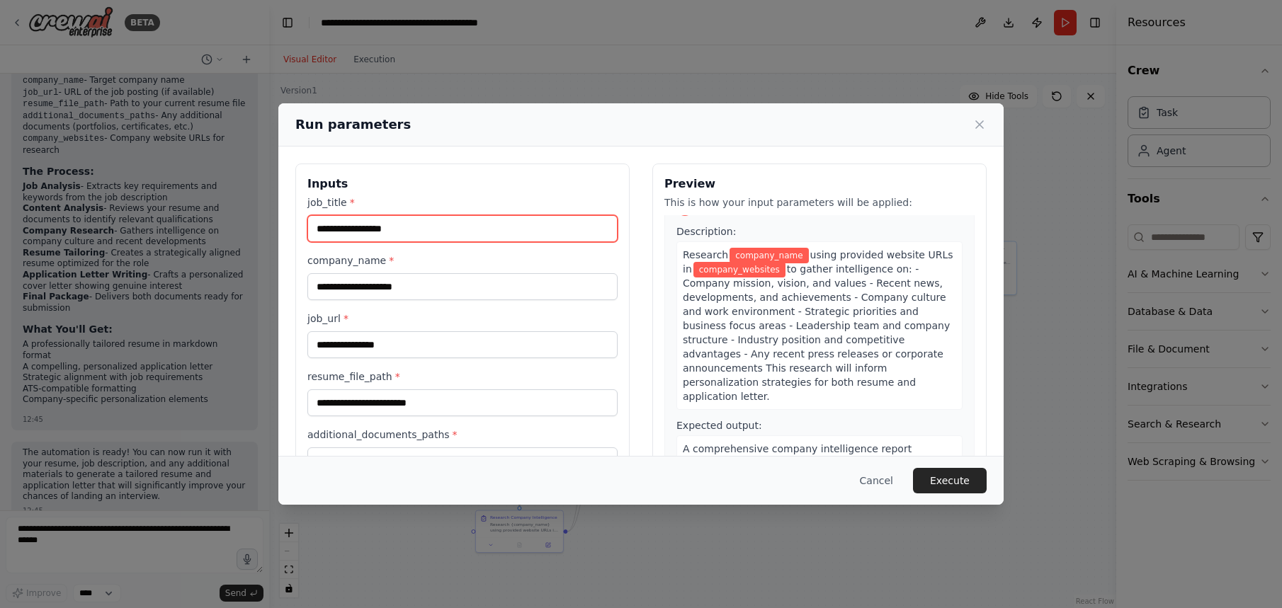
scroll to position [460, 0]
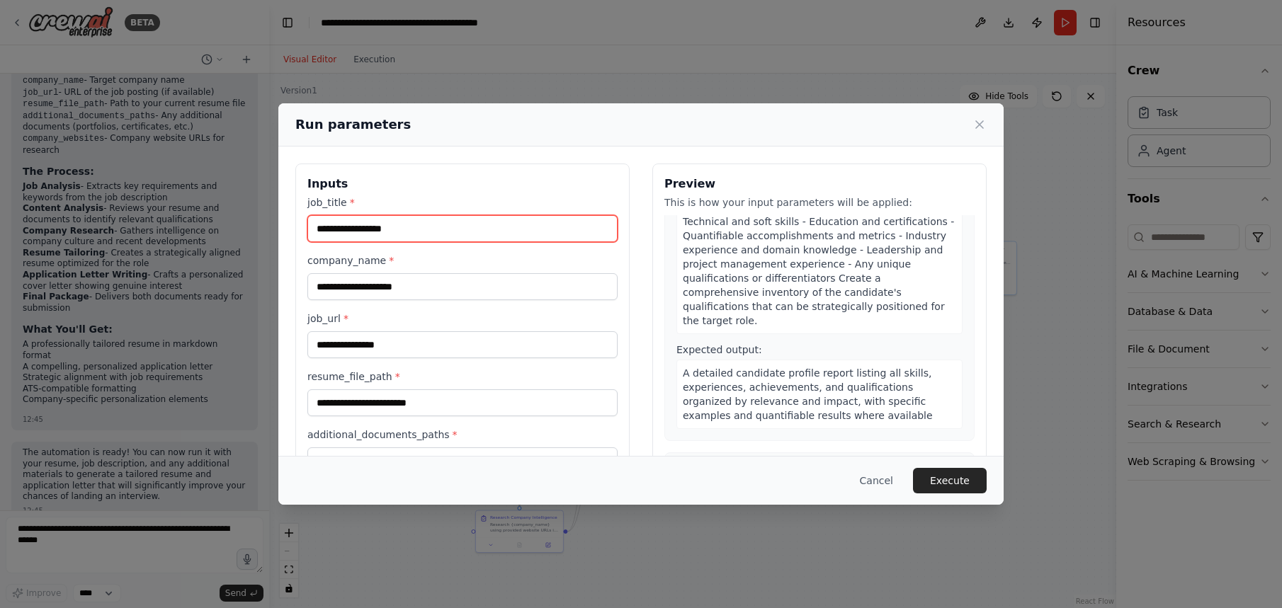
paste input "**********"
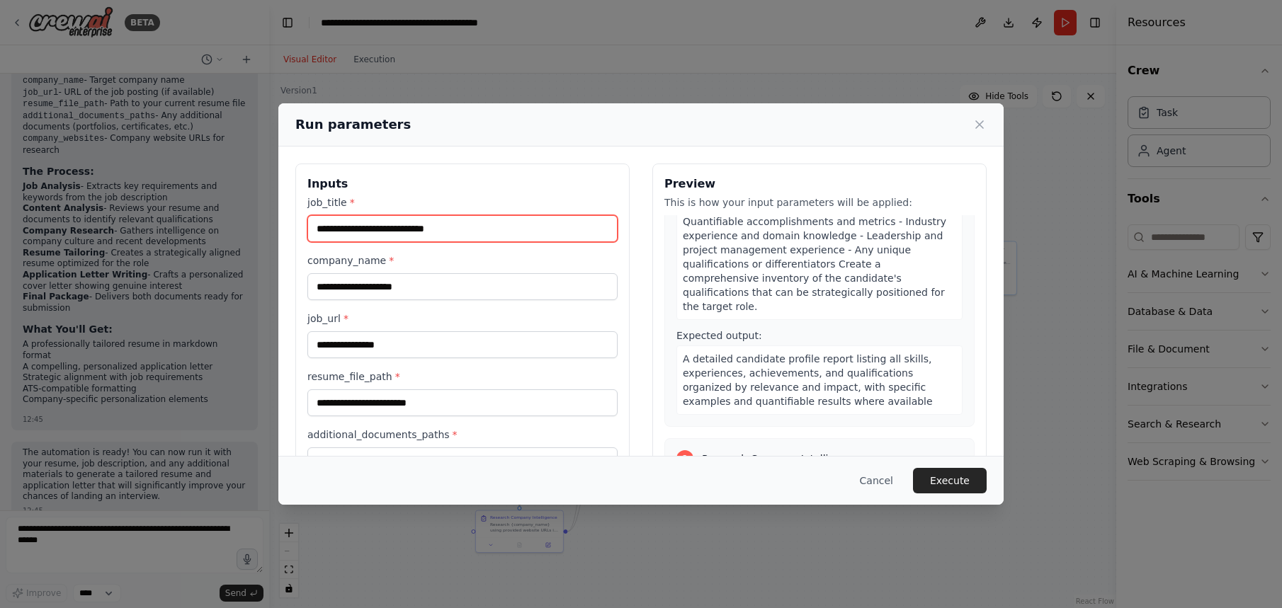
type input "**********"
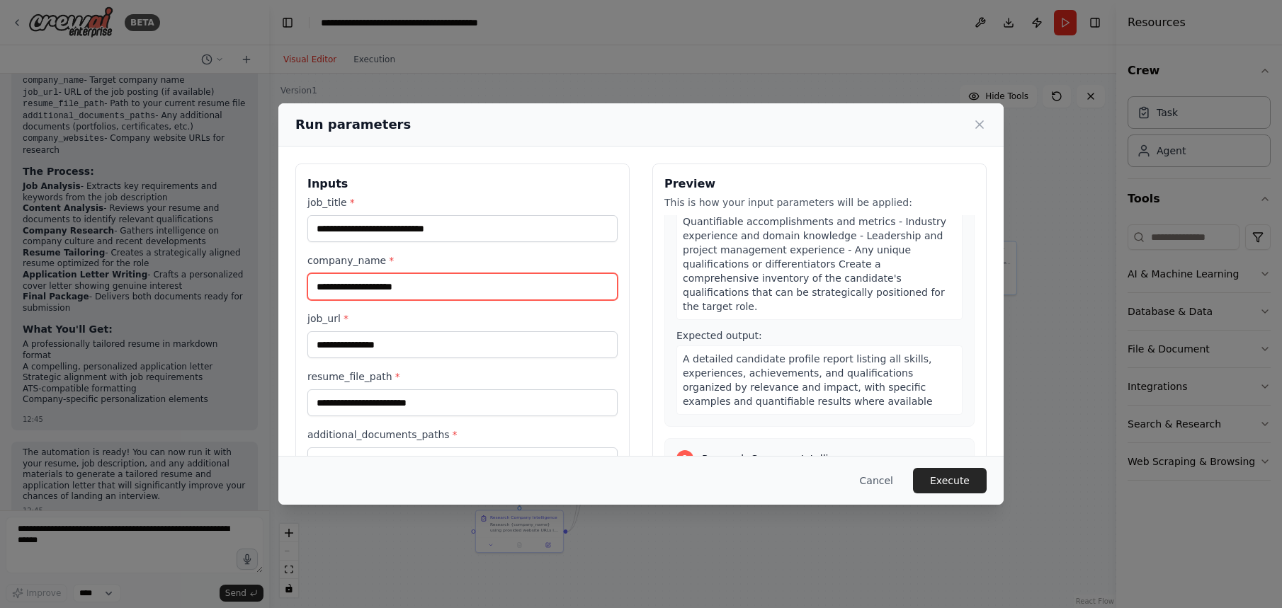
click at [348, 285] on input "company_name *" at bounding box center [462, 286] width 310 height 27
paste input "**********"
type input "**********"
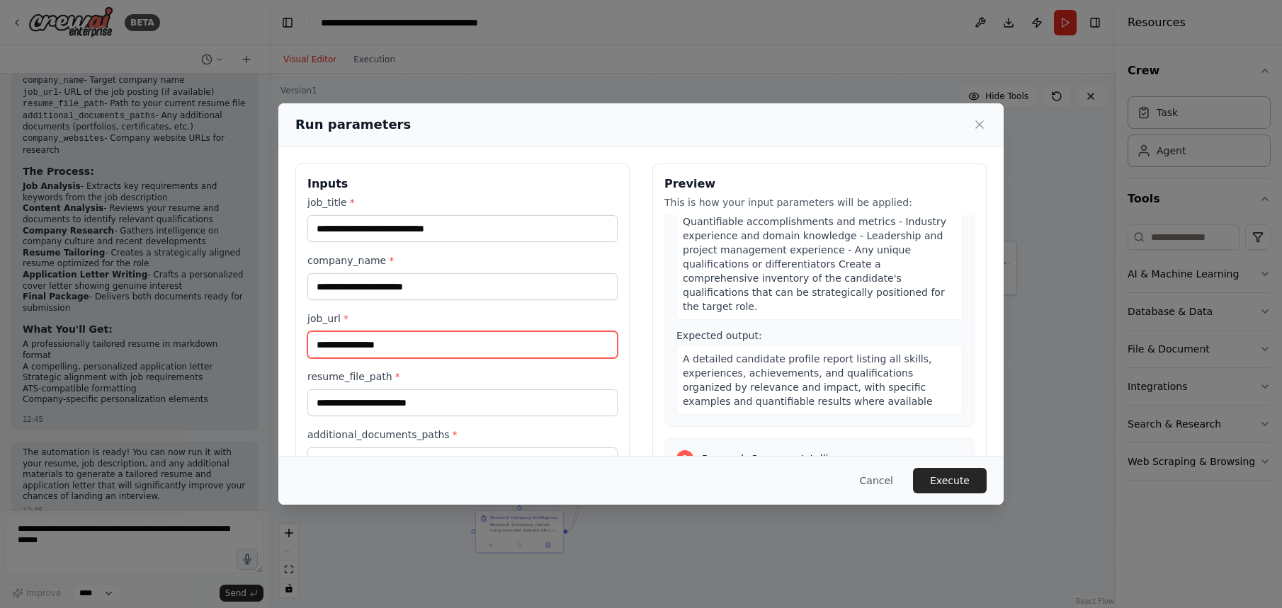
click at [395, 343] on input "job_url *" at bounding box center [462, 344] width 310 height 27
paste input "**********"
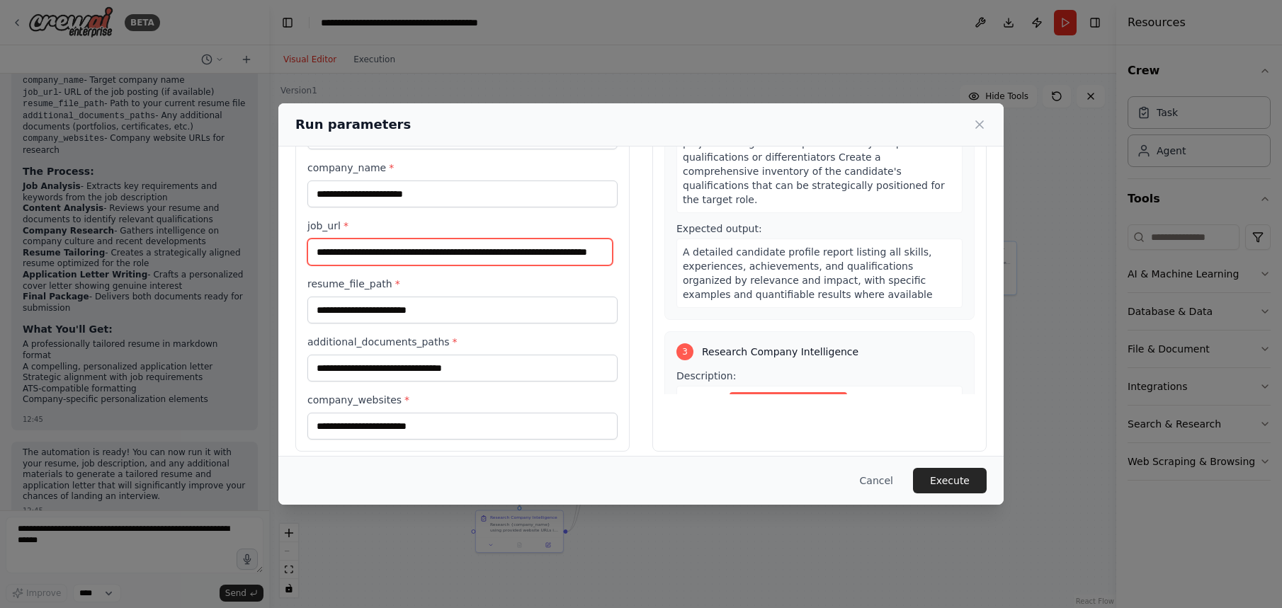
scroll to position [106, 0]
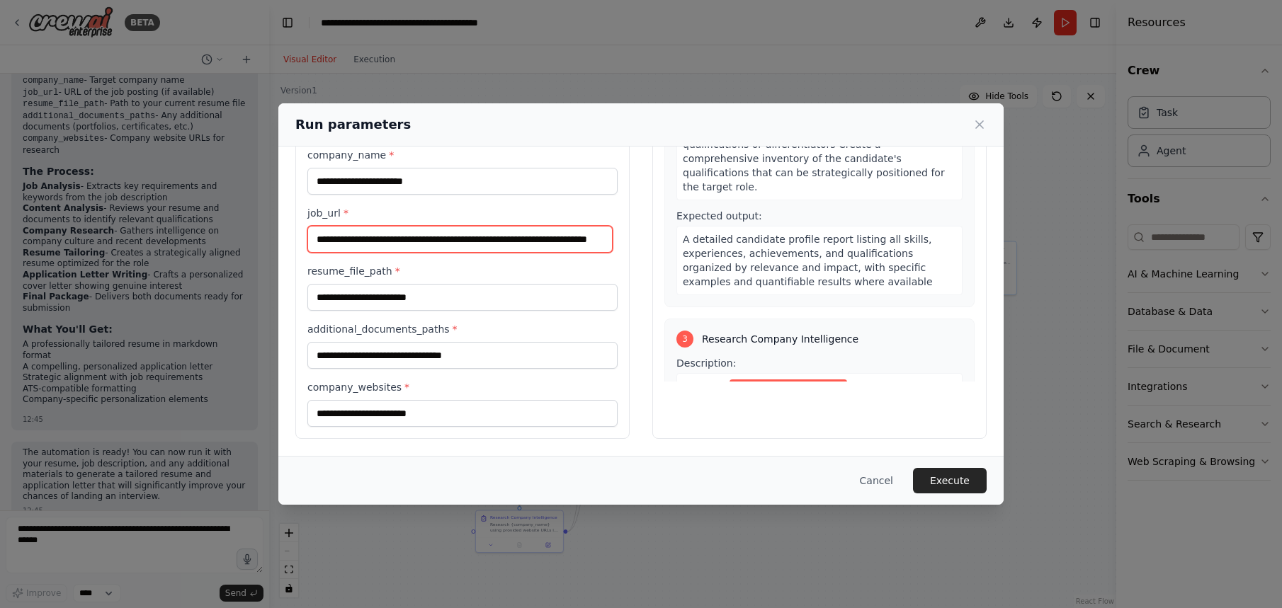
type input "**********"
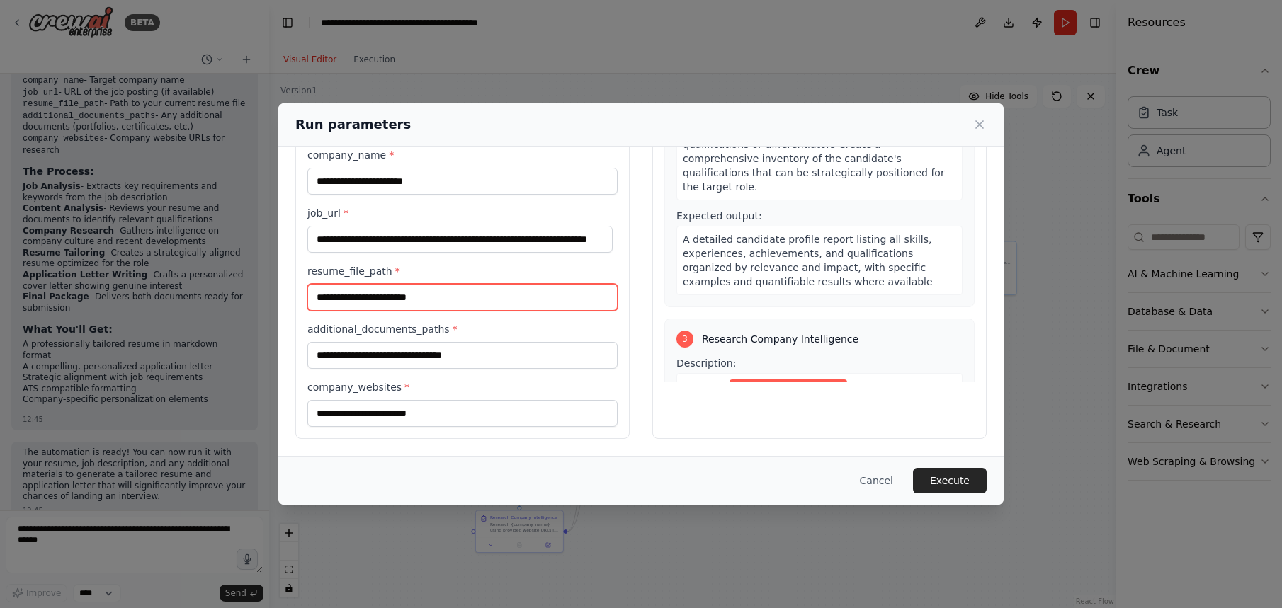
scroll to position [0, 0]
click at [361, 302] on input "resume_file_path *" at bounding box center [462, 297] width 310 height 27
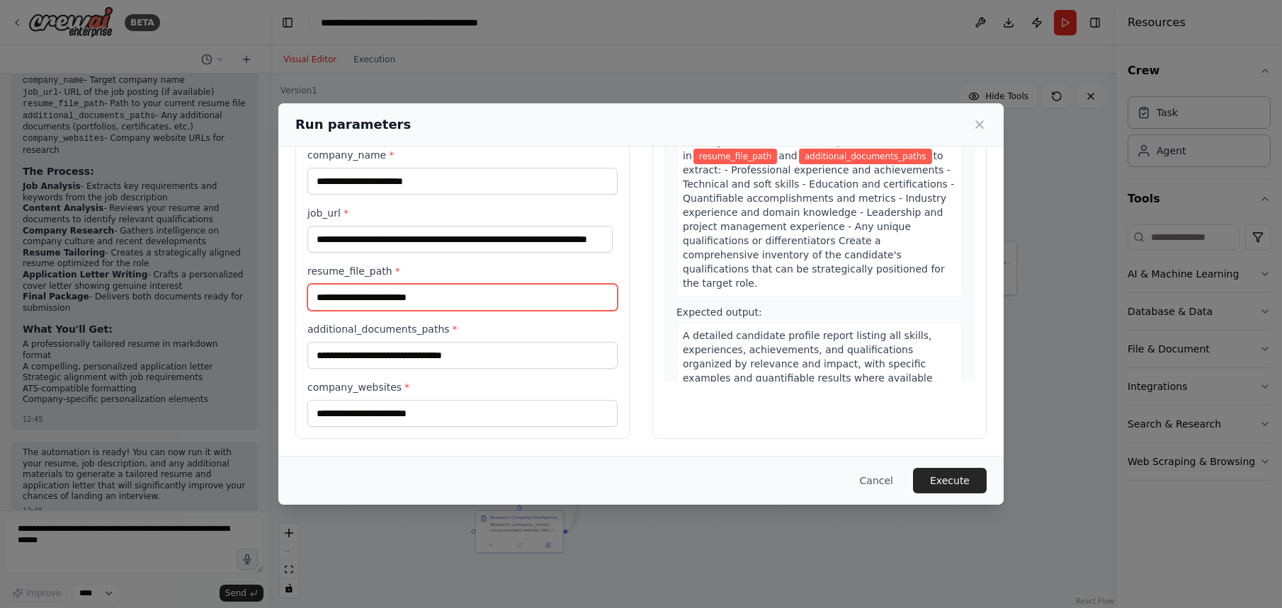
scroll to position [371, 0]
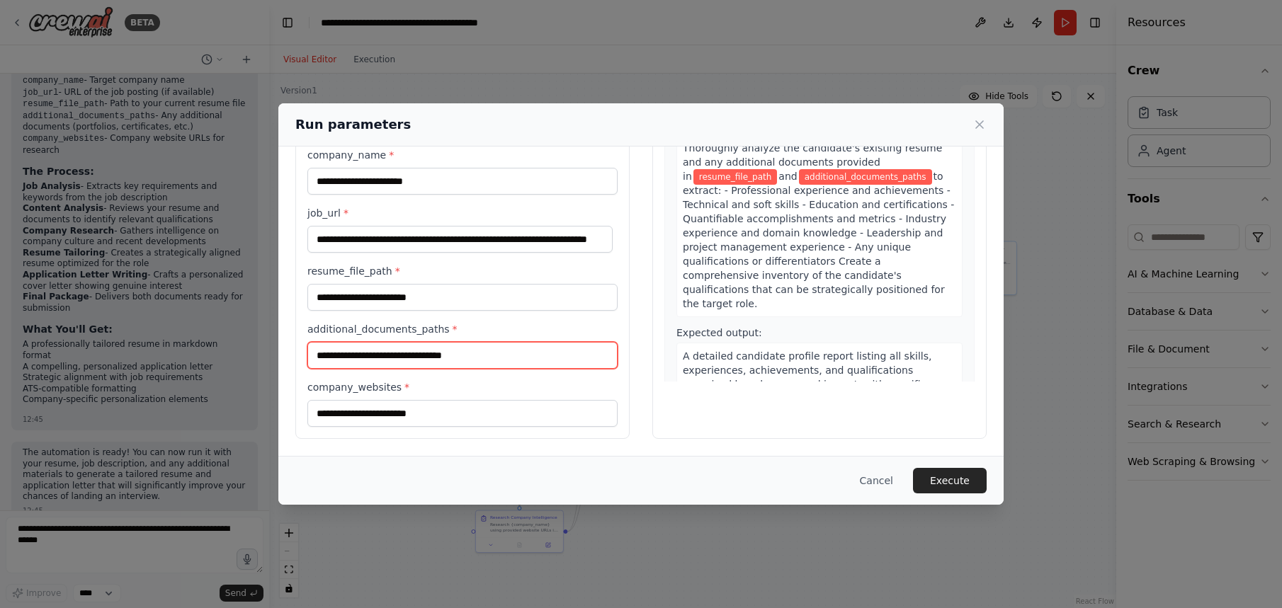
click at [402, 353] on input "additional_documents_paths *" at bounding box center [462, 355] width 310 height 27
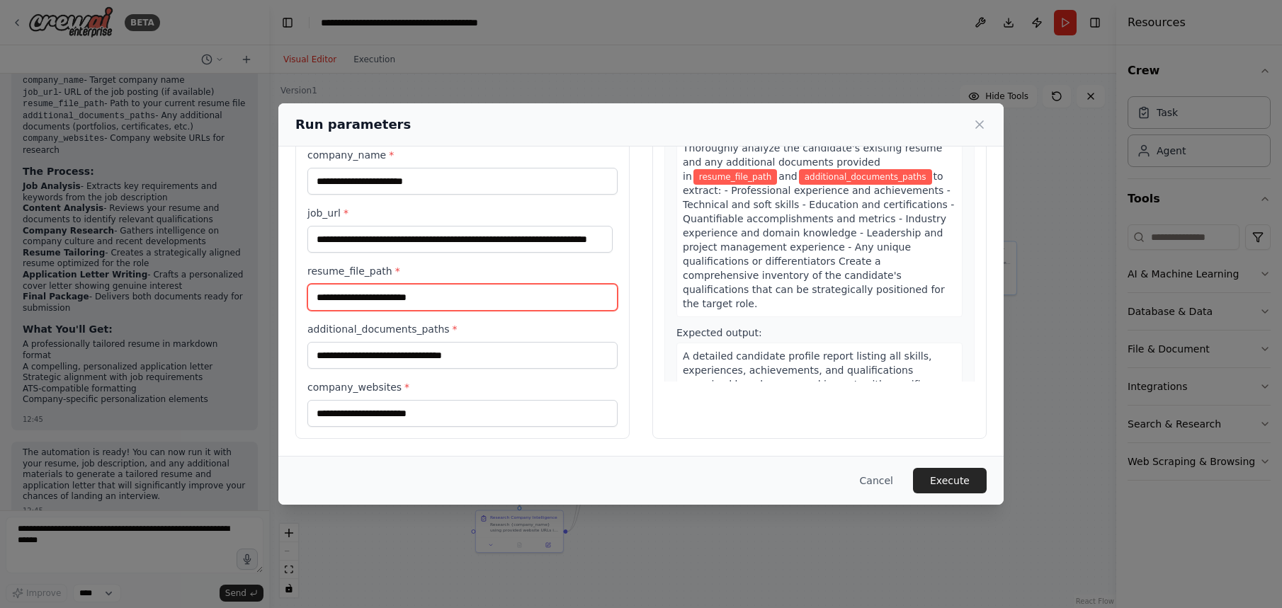
click at [365, 291] on input "resume_file_path *" at bounding box center [462, 297] width 310 height 27
paste input "**********"
type input "**********"
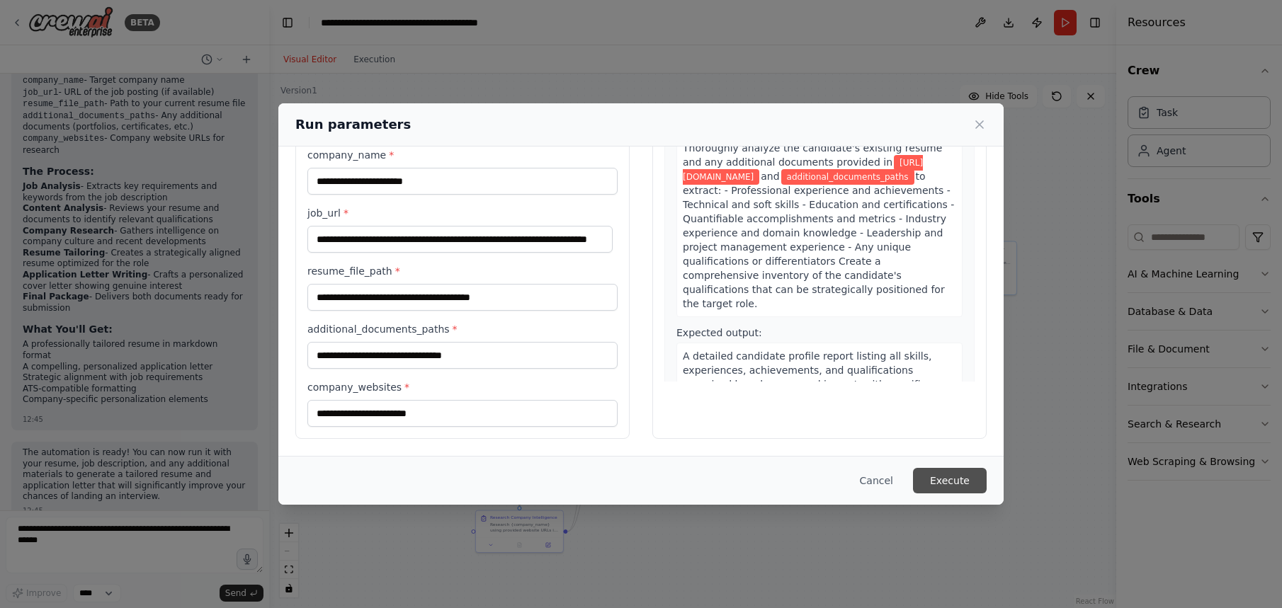
click at [968, 480] on button "Execute" at bounding box center [950, 480] width 74 height 25
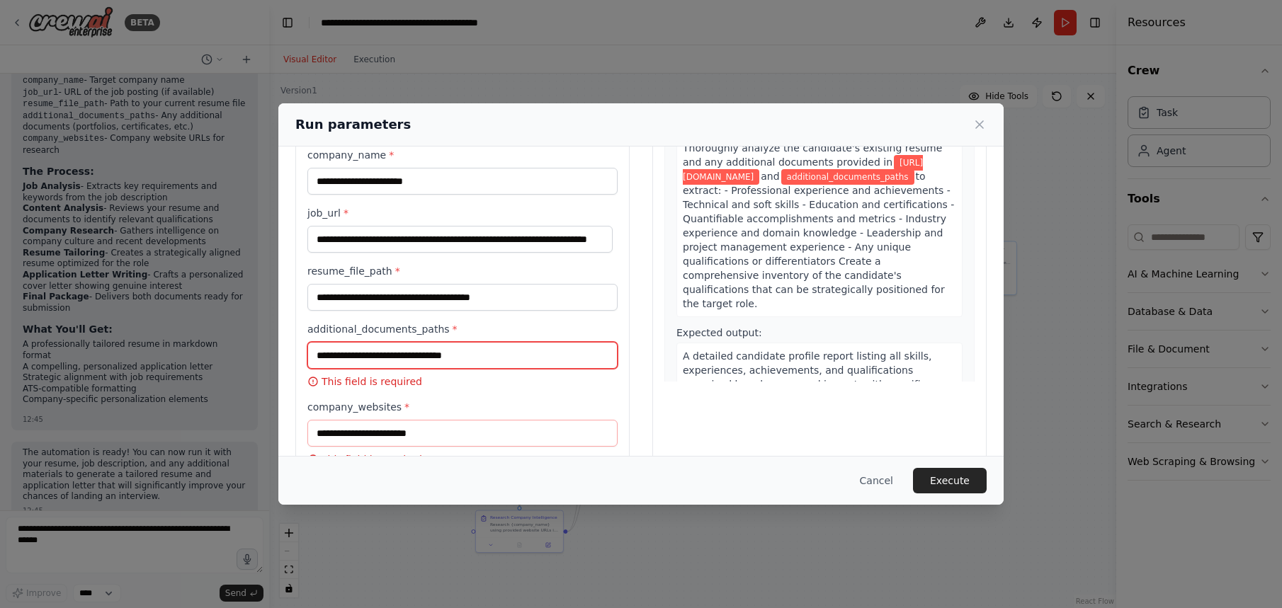
click at [473, 356] on input "additional_documents_paths *" at bounding box center [462, 355] width 310 height 27
paste input "**********"
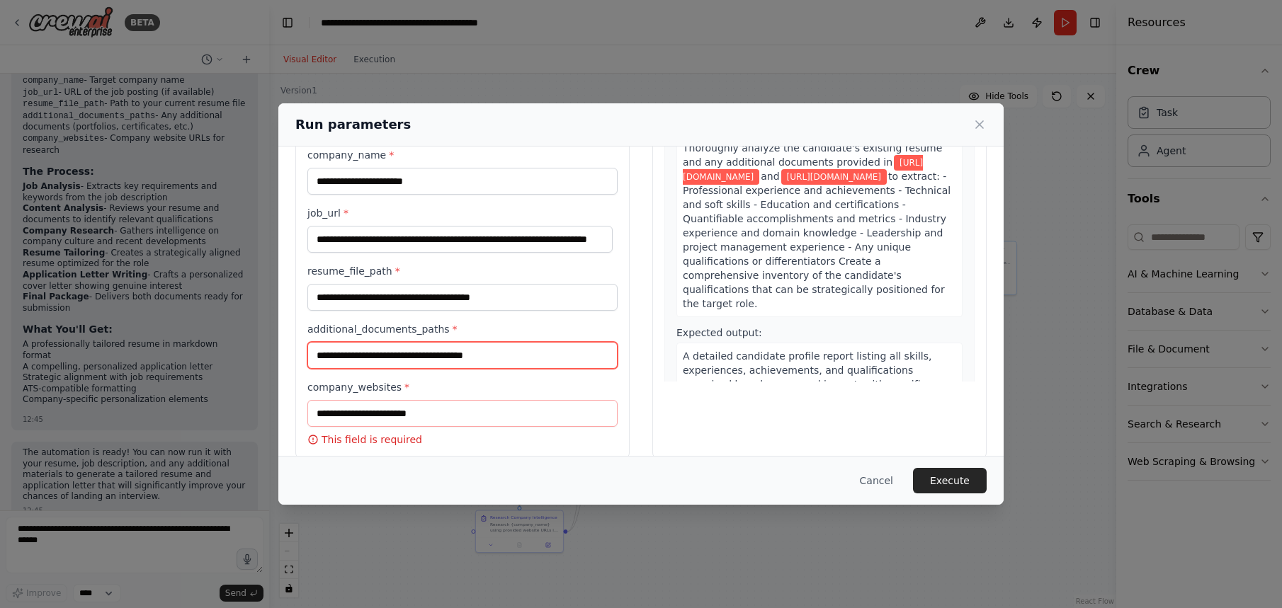
type input "**********"
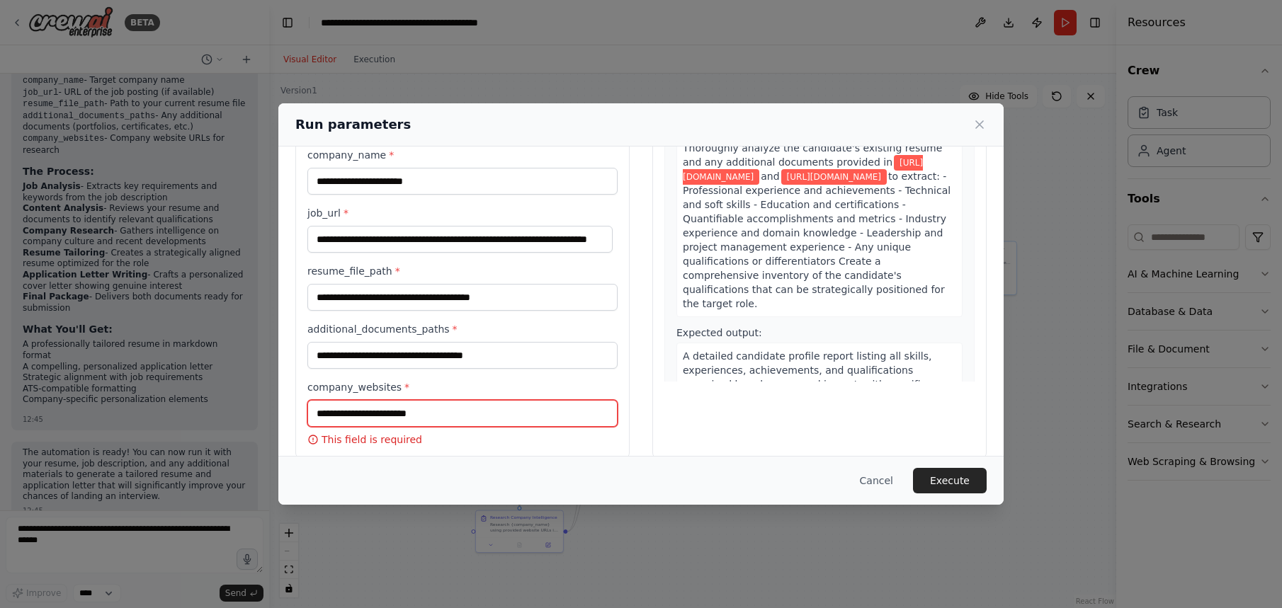
click at [350, 419] on input "company_websites *" at bounding box center [462, 413] width 310 height 27
paste input "**********"
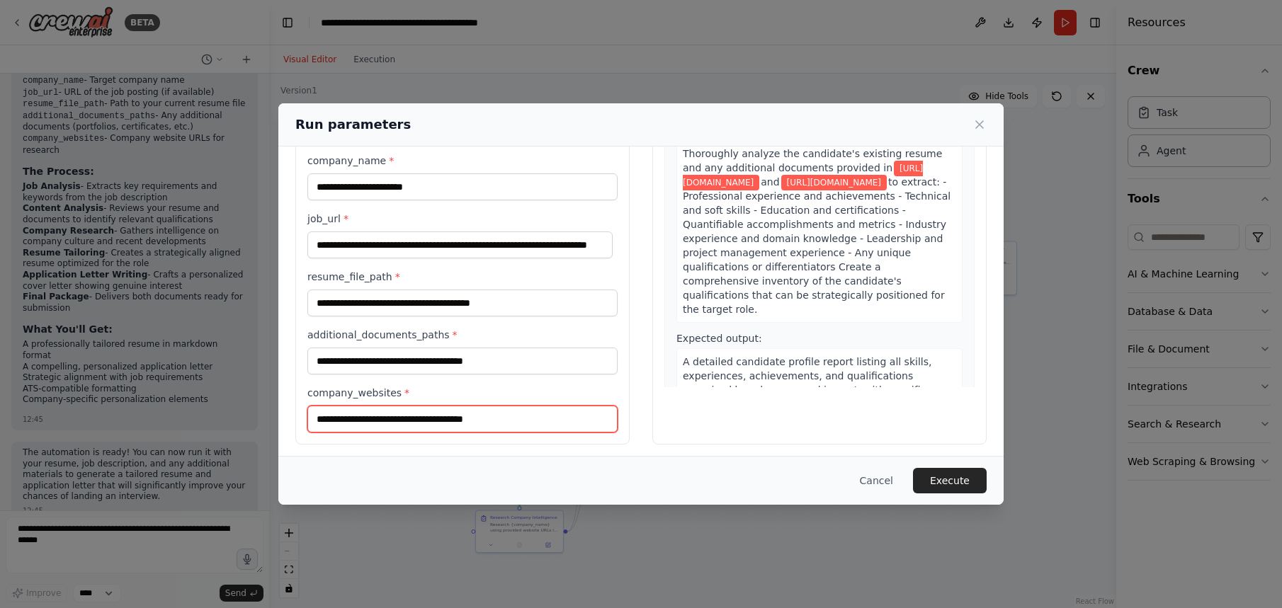
scroll to position [106, 0]
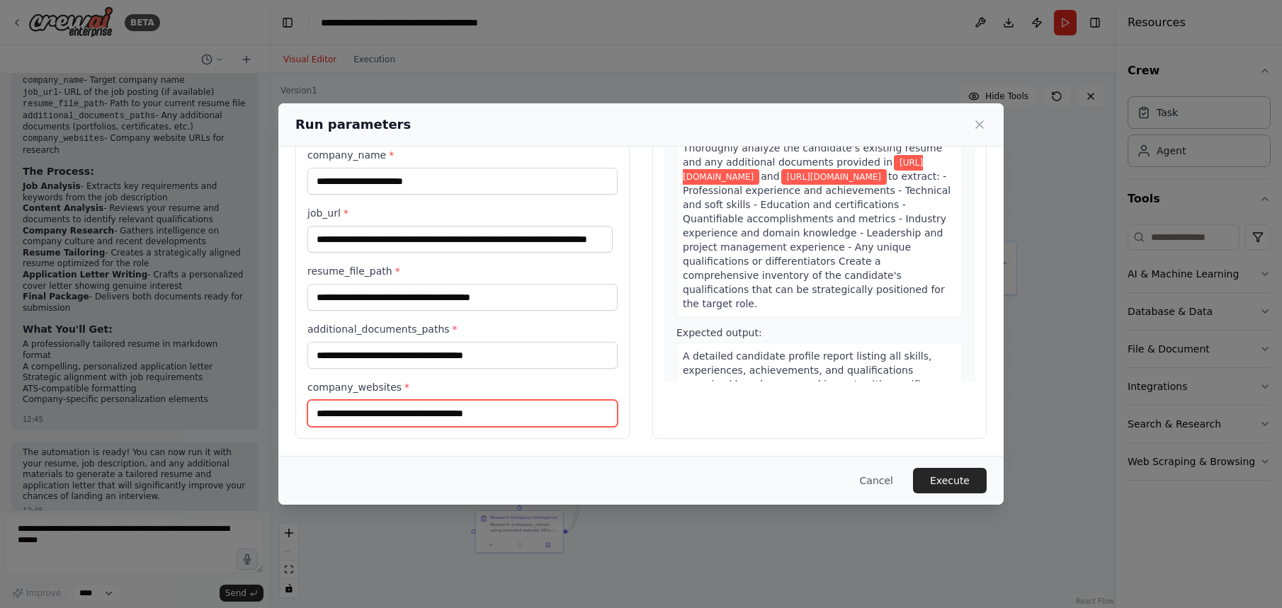
type input "**********"
click at [657, 474] on div "Cancel Execute" at bounding box center [640, 480] width 691 height 25
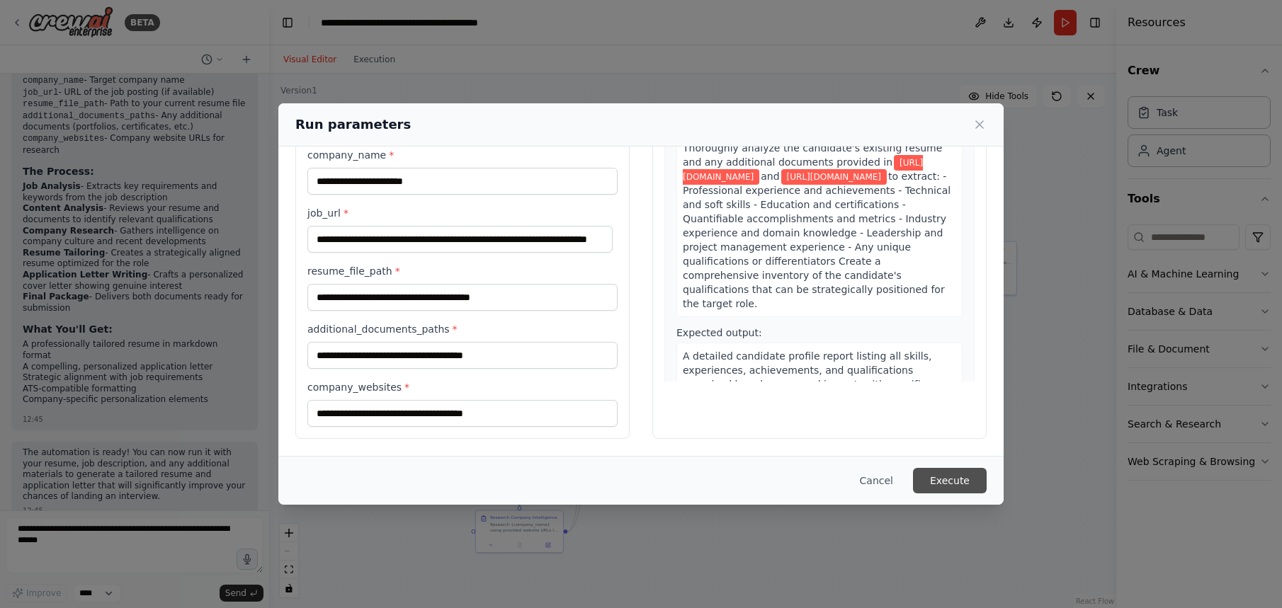
click at [942, 482] on button "Execute" at bounding box center [950, 480] width 74 height 25
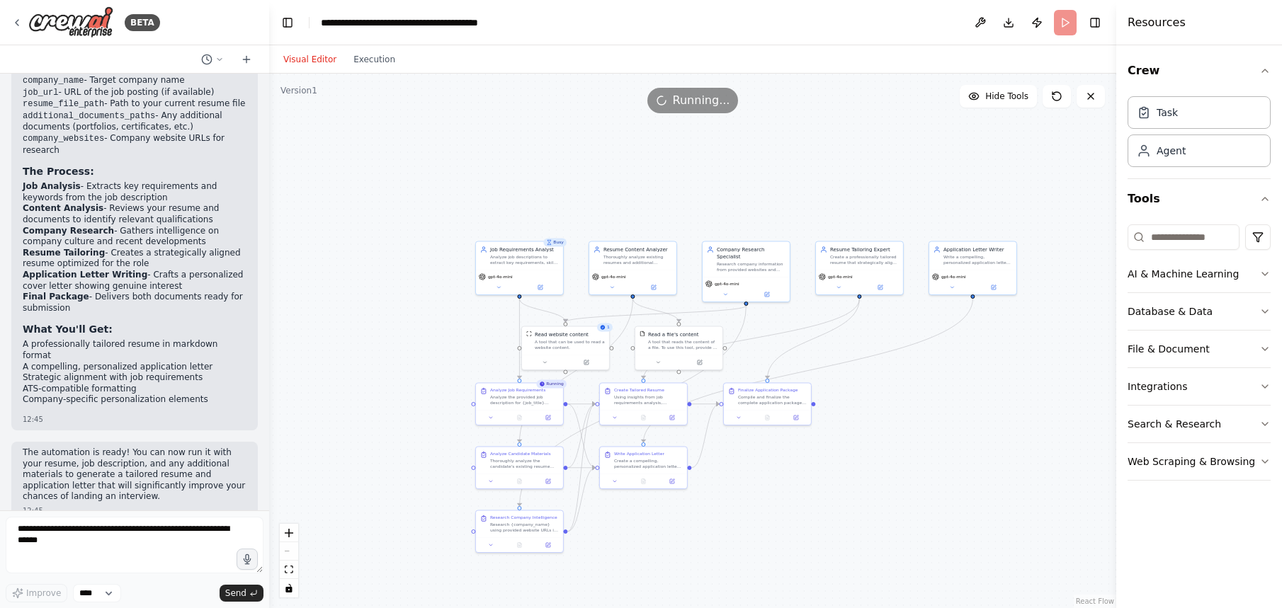
drag, startPoint x: 1115, startPoint y: 222, endPoint x: 897, endPoint y: 186, distance: 221.2
click at [897, 186] on div "BETA accept user Resume, Job description and anyother additional information ww…" at bounding box center [641, 304] width 1282 height 608
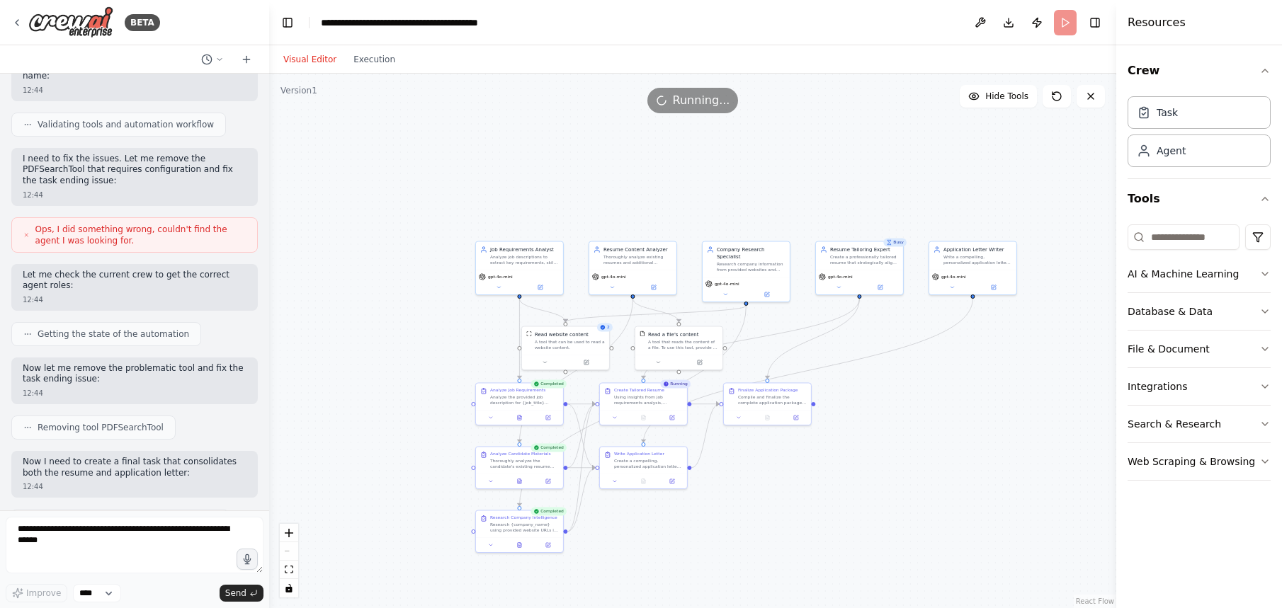
scroll to position [1882, 0]
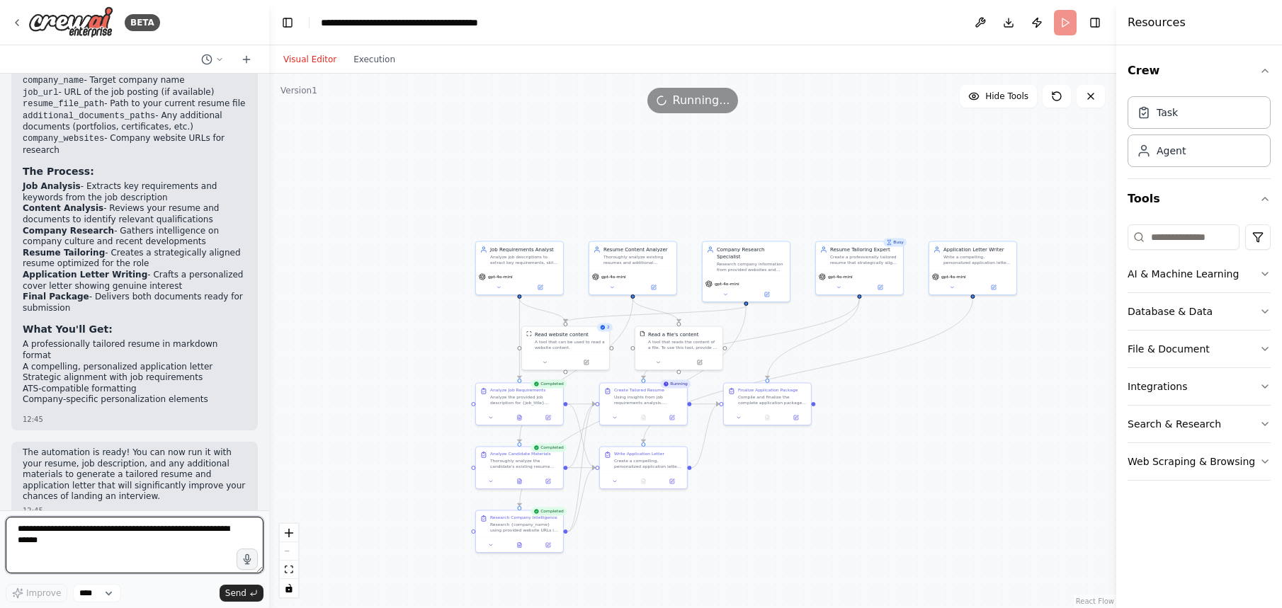
click at [77, 548] on textarea at bounding box center [135, 545] width 258 height 57
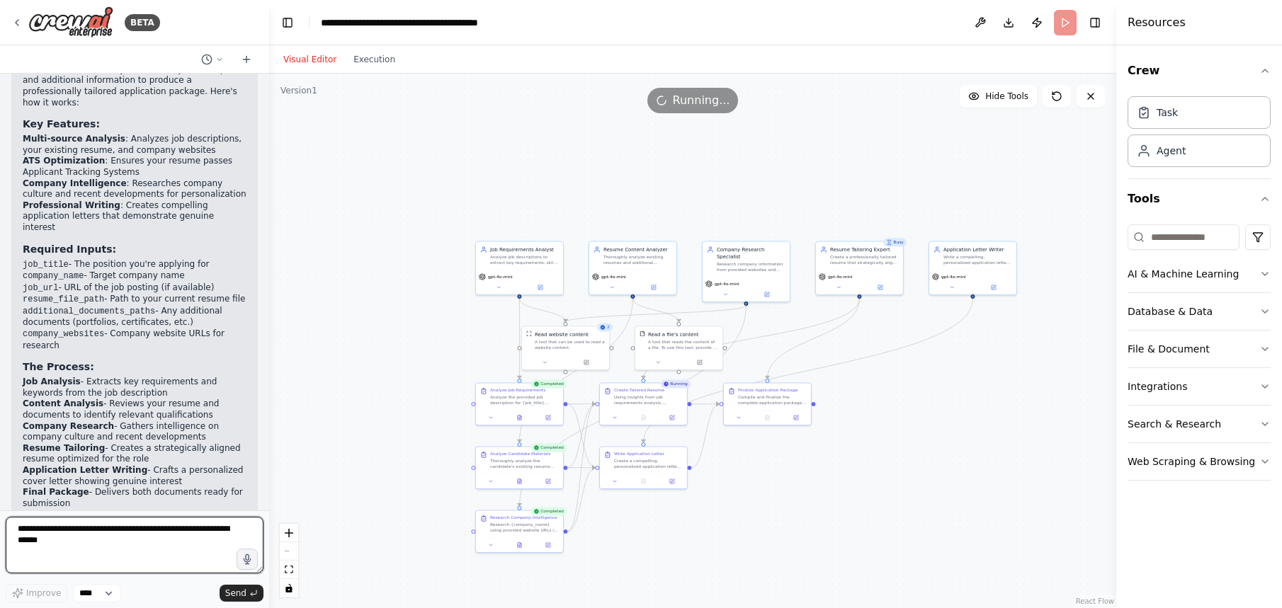
scroll to position [1682, 0]
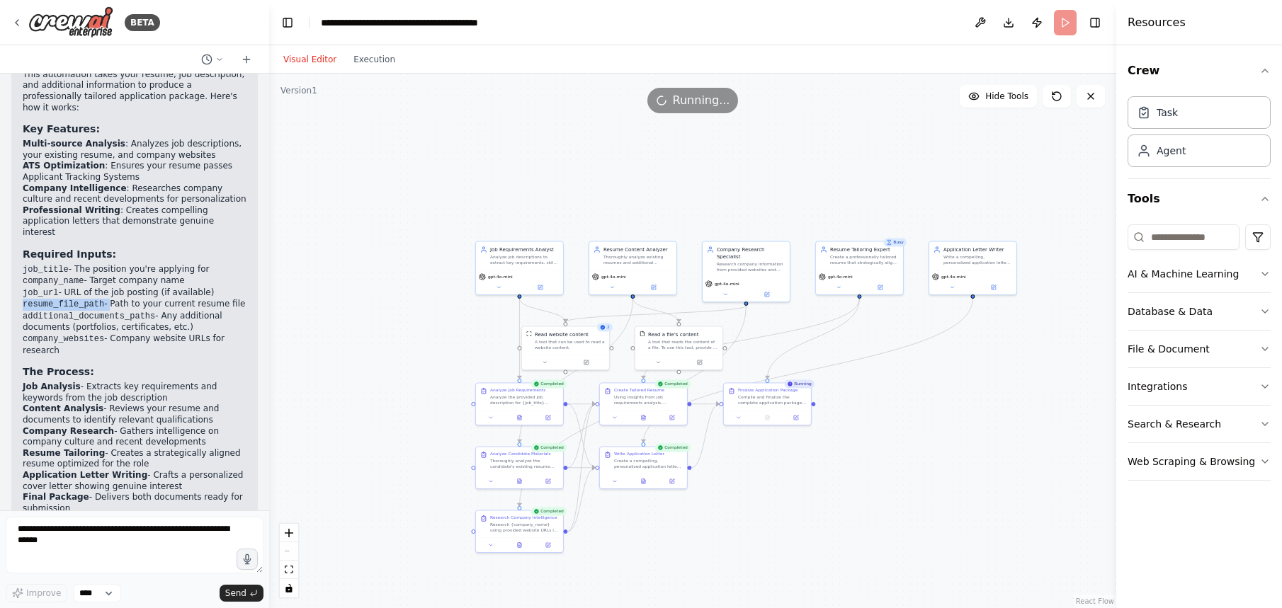
drag, startPoint x: 112, startPoint y: 281, endPoint x: 19, endPoint y: 280, distance: 92.8
click at [19, 280] on div "Perfect! I've created a comprehensive automation system that will help you crea…" at bounding box center [134, 318] width 246 height 625
copy li "resume_file_path -"
click at [74, 540] on textarea at bounding box center [135, 545] width 258 height 57
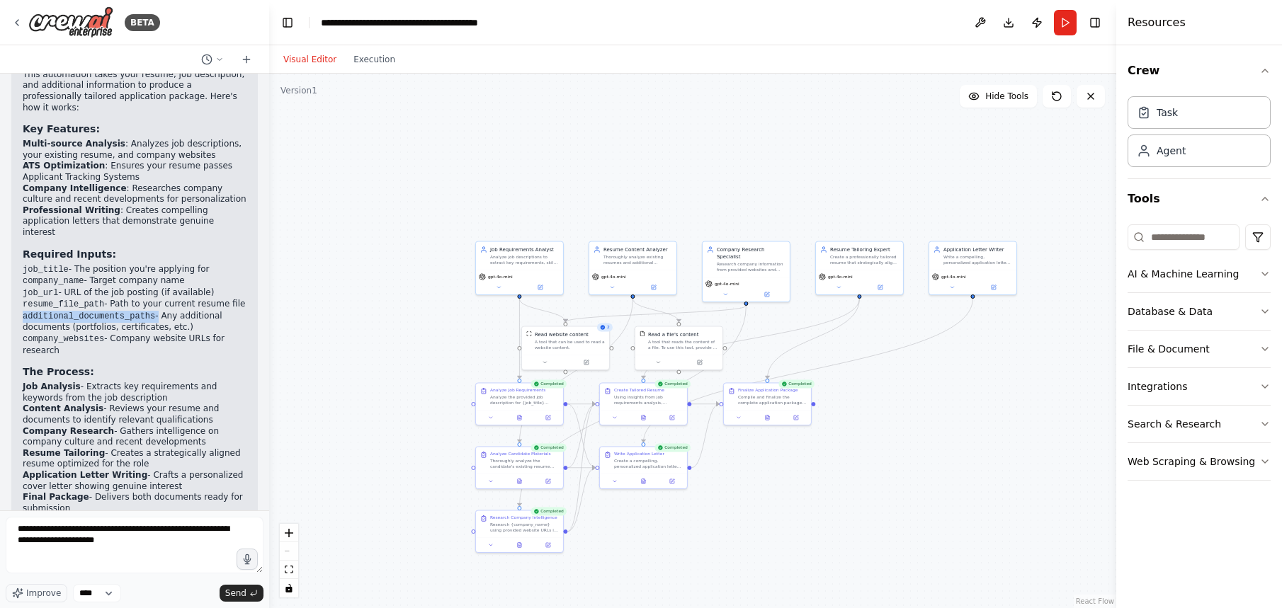
drag, startPoint x: 160, startPoint y: 306, endPoint x: 22, endPoint y: 305, distance: 138.1
click at [23, 311] on li "additional_documents_paths - Any additional documents (portfolios, certificates…" at bounding box center [135, 322] width 224 height 23
copy li "additional_documents_paths"
click at [156, 538] on textarea "**********" at bounding box center [135, 545] width 258 height 57
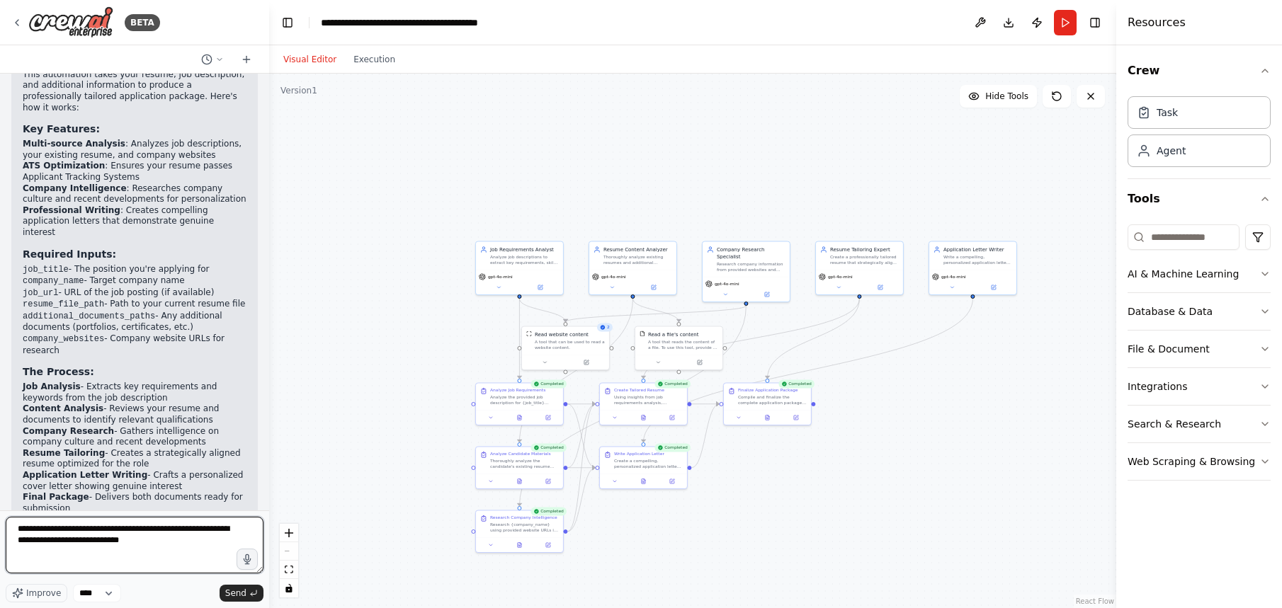
paste textarea "**********"
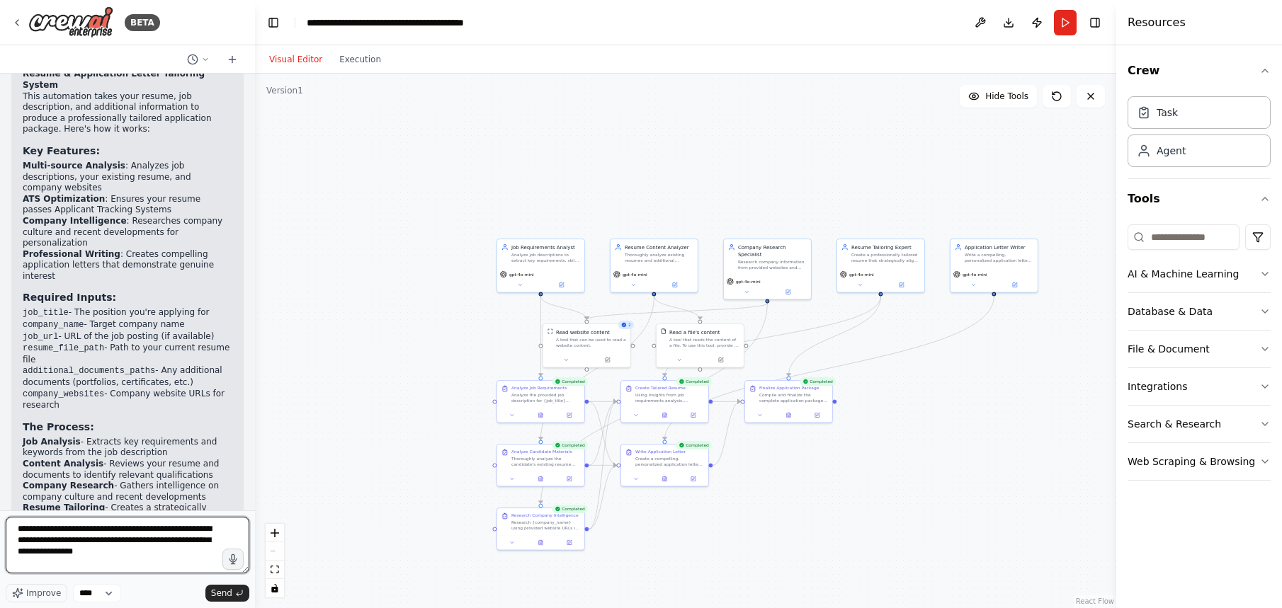
drag, startPoint x: 263, startPoint y: 421, endPoint x: 255, endPoint y: 484, distance: 64.3
click at [255, 484] on div "BETA accept user Resume, Job description and anyother additional information ww…" at bounding box center [641, 304] width 1282 height 608
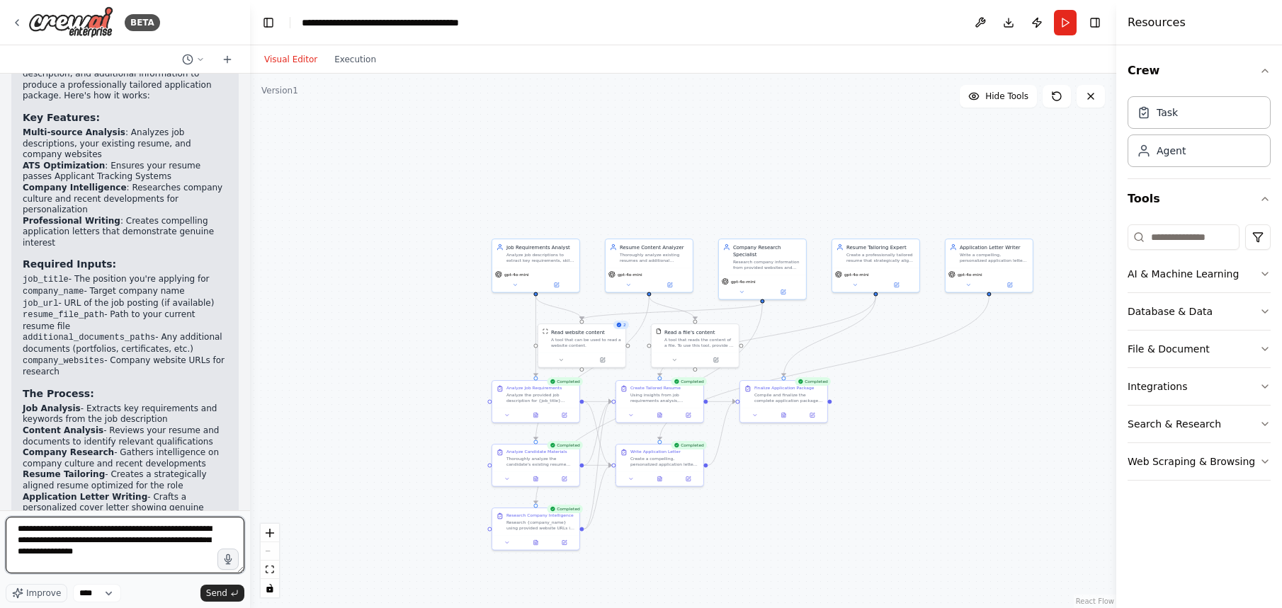
drag, startPoint x: 251, startPoint y: 426, endPoint x: 247, endPoint y: 478, distance: 51.9
click at [248, 480] on div "BETA accept user Resume, Job description and anyother additional information ww…" at bounding box center [641, 304] width 1282 height 608
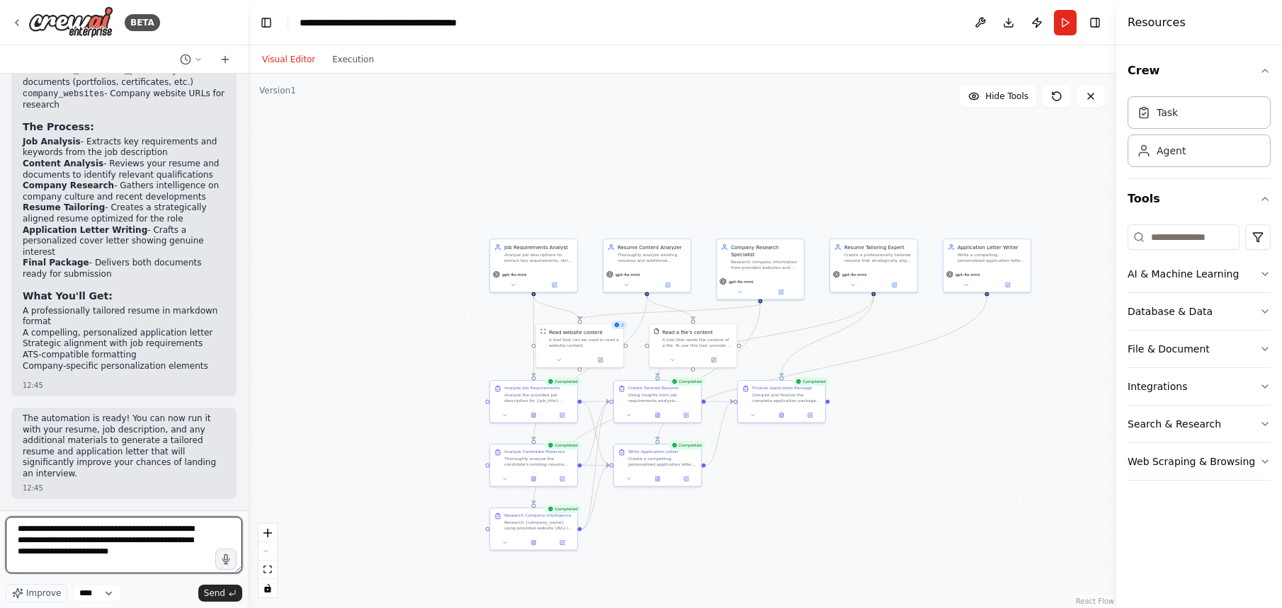
scroll to position [2037, 0]
type textarea "**********"
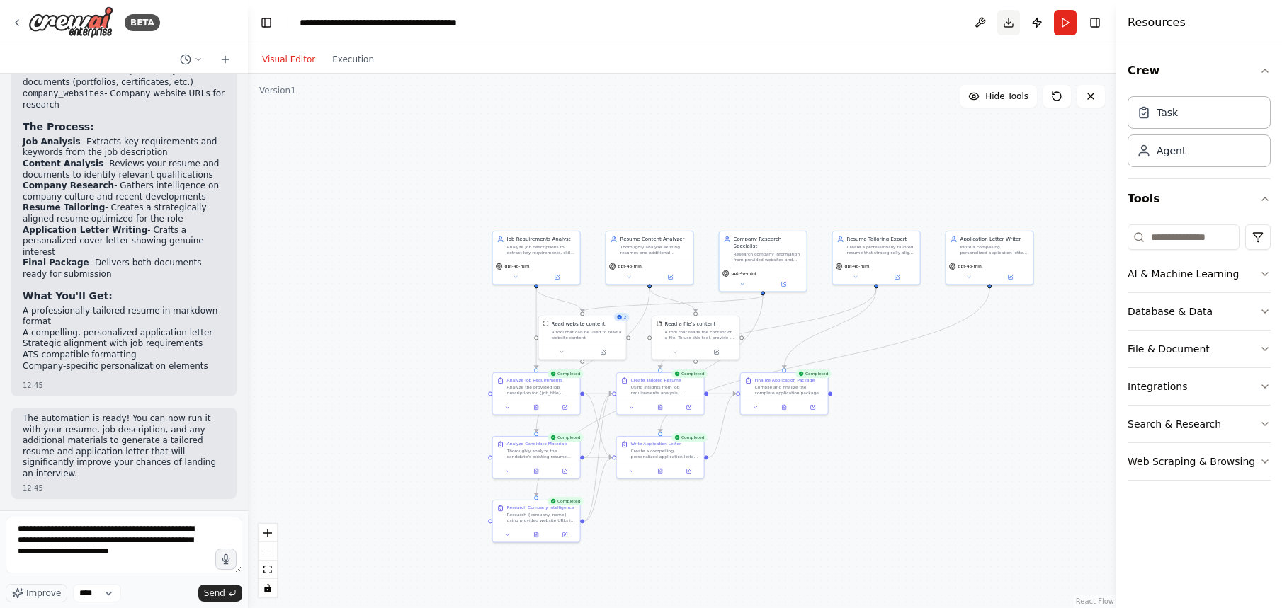
click at [1009, 21] on button "Download" at bounding box center [1008, 22] width 23 height 25
click at [1191, 147] on div "Agent" at bounding box center [1199, 150] width 143 height 33
click at [1062, 24] on button "Run" at bounding box center [1065, 22] width 23 height 25
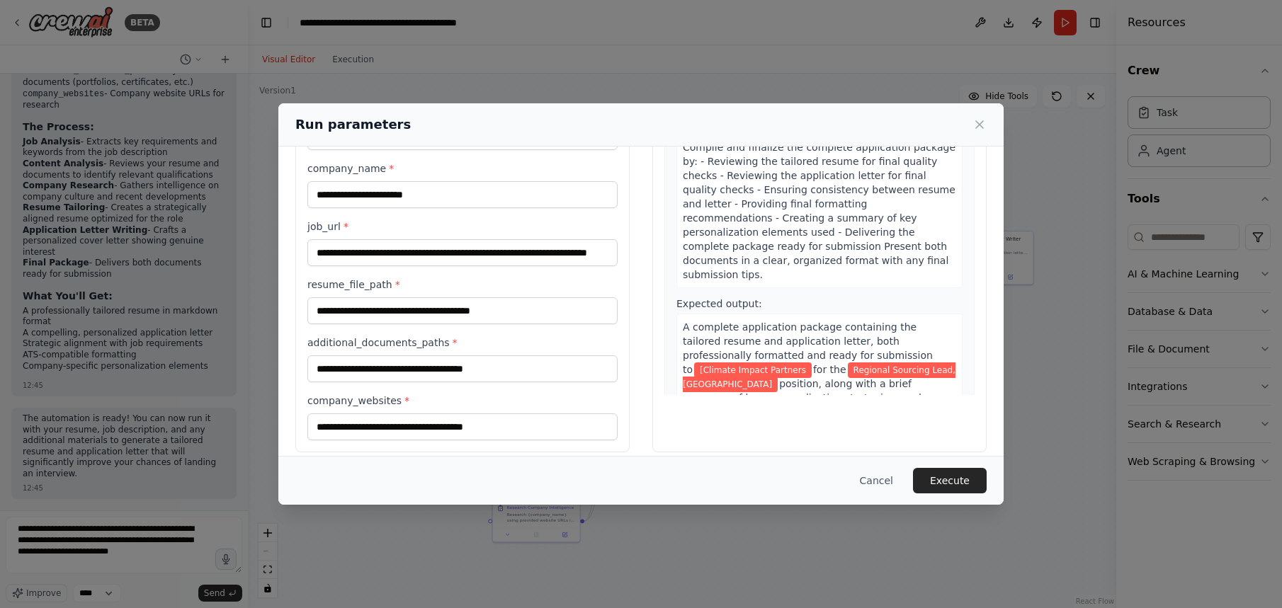
scroll to position [106, 0]
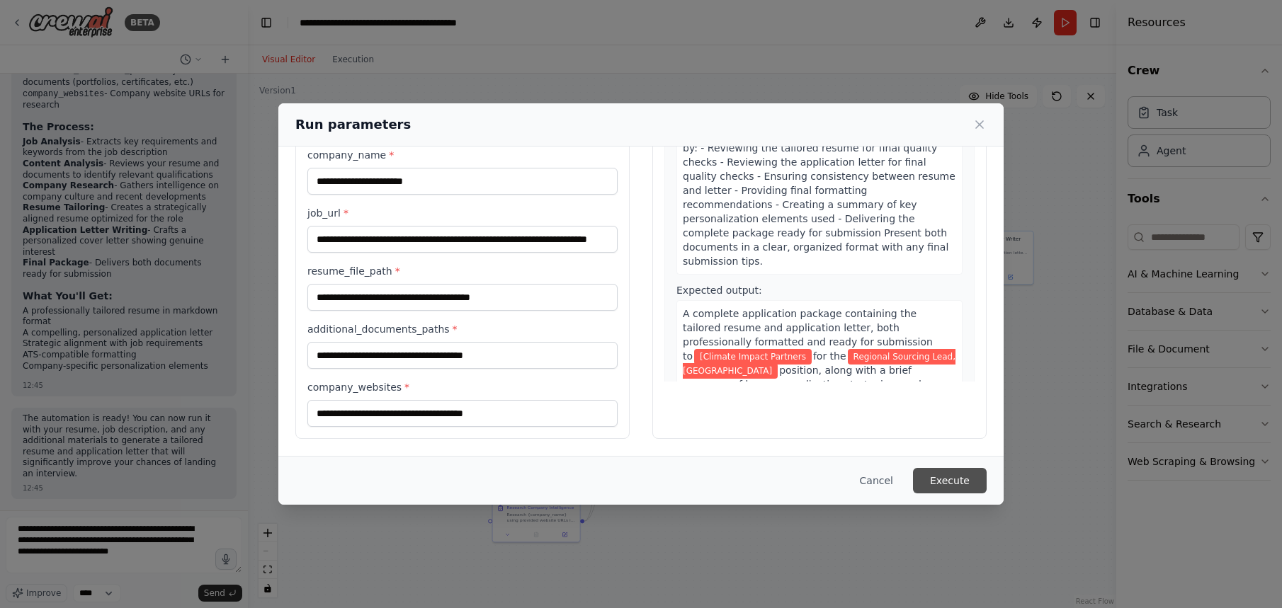
click at [948, 482] on button "Execute" at bounding box center [950, 480] width 74 height 25
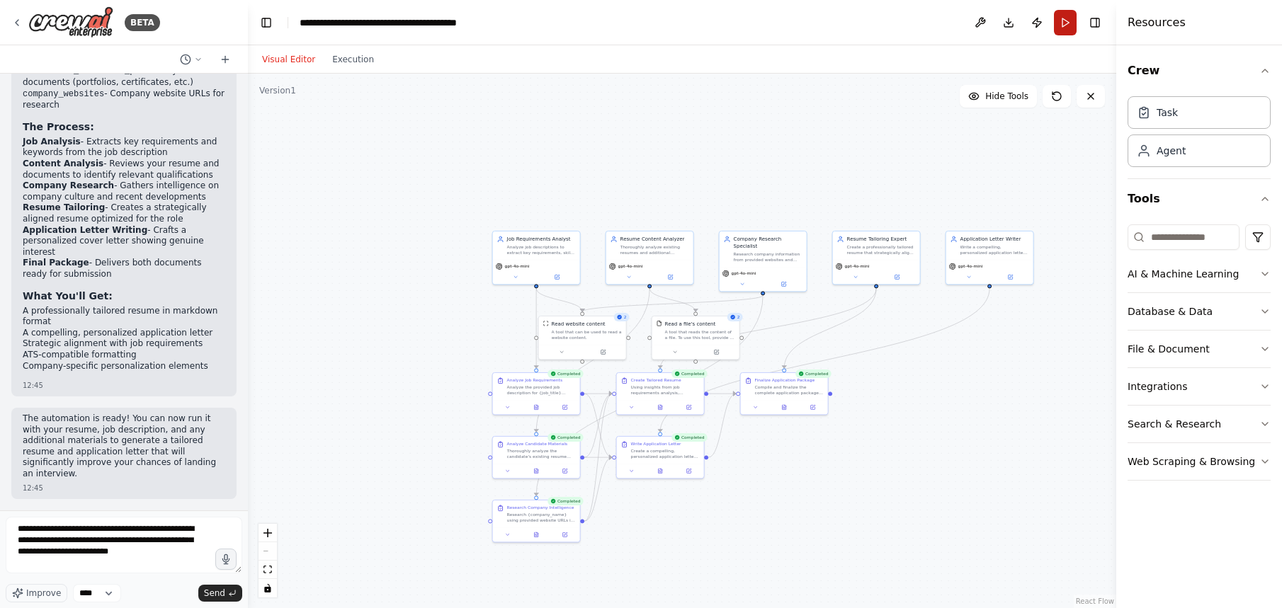
click at [1067, 25] on button "Run" at bounding box center [1065, 22] width 23 height 25
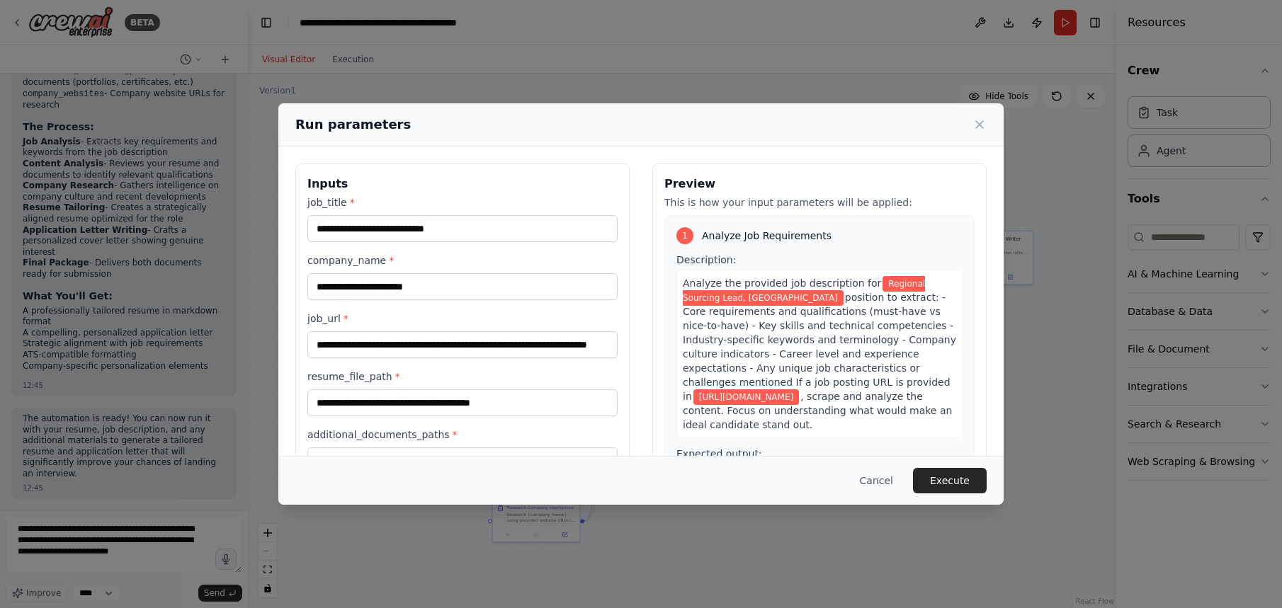
click at [1033, 26] on div "**********" at bounding box center [641, 304] width 1282 height 608
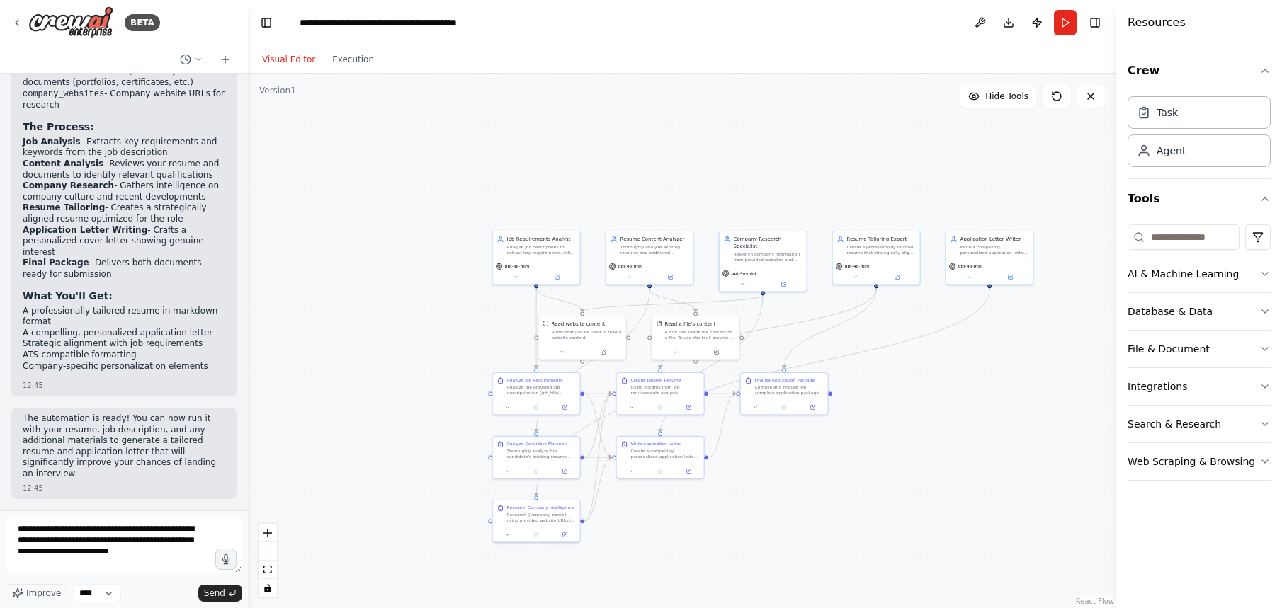
click at [1033, 26] on button "Publish" at bounding box center [1037, 22] width 23 height 25
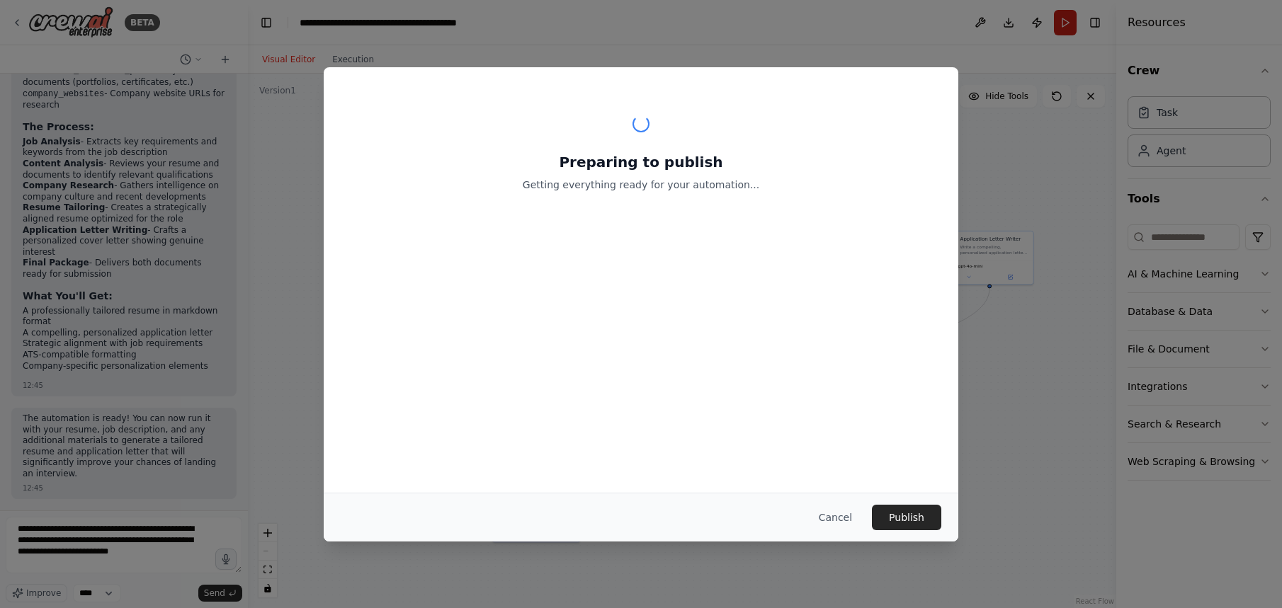
click at [1066, 28] on header "**********" at bounding box center [682, 22] width 868 height 45
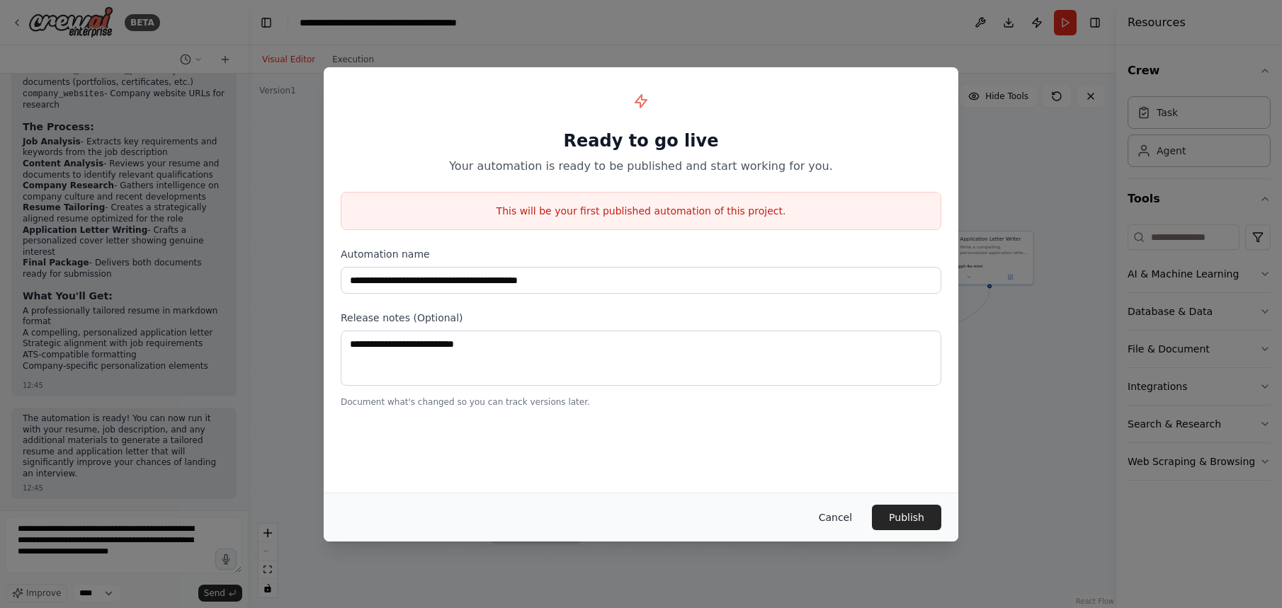
click at [845, 520] on button "Cancel" at bounding box center [835, 517] width 56 height 25
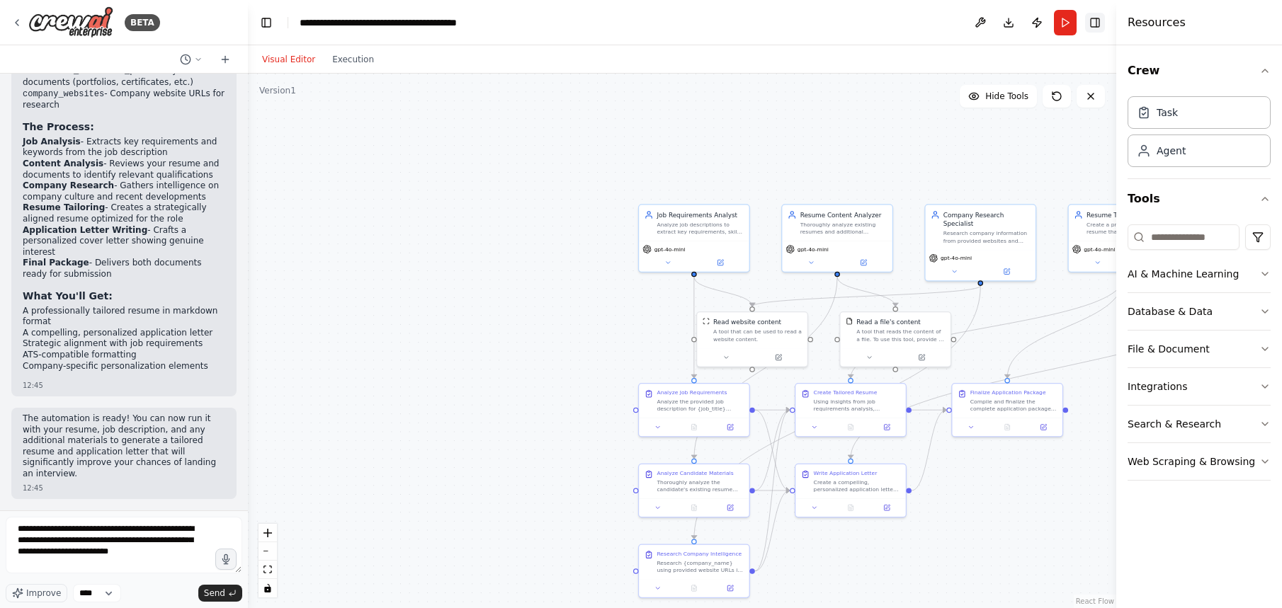
click at [1098, 23] on button "Toggle Right Sidebar" at bounding box center [1095, 23] width 20 height 20
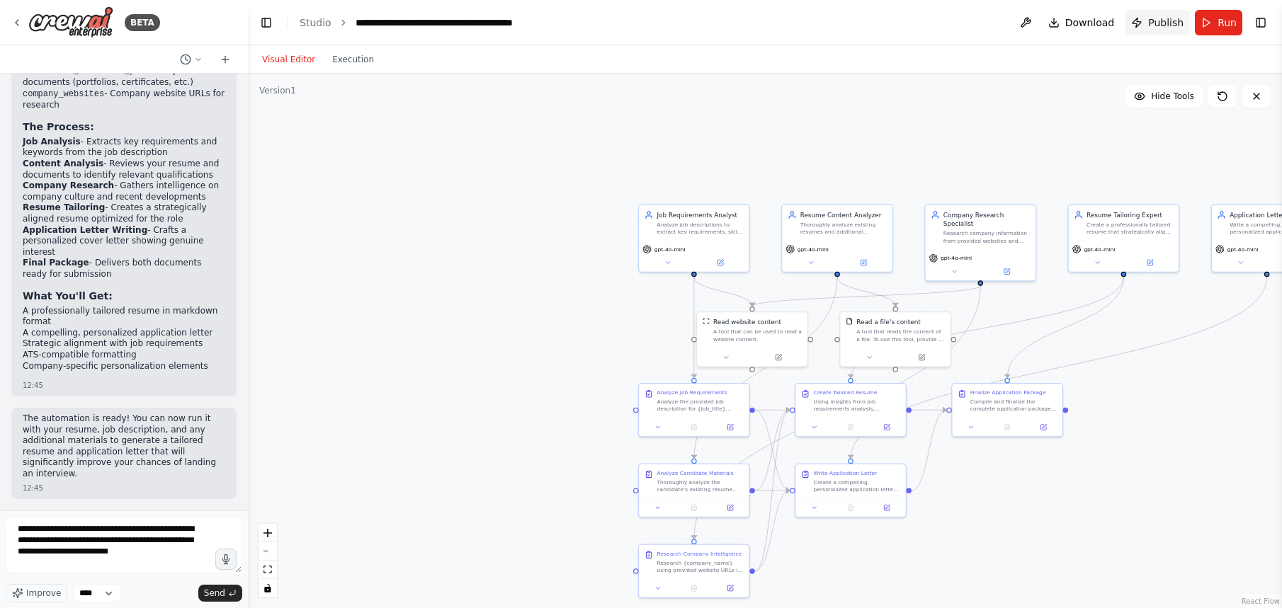
click at [1164, 21] on span "Publish" at bounding box center [1165, 23] width 35 height 14
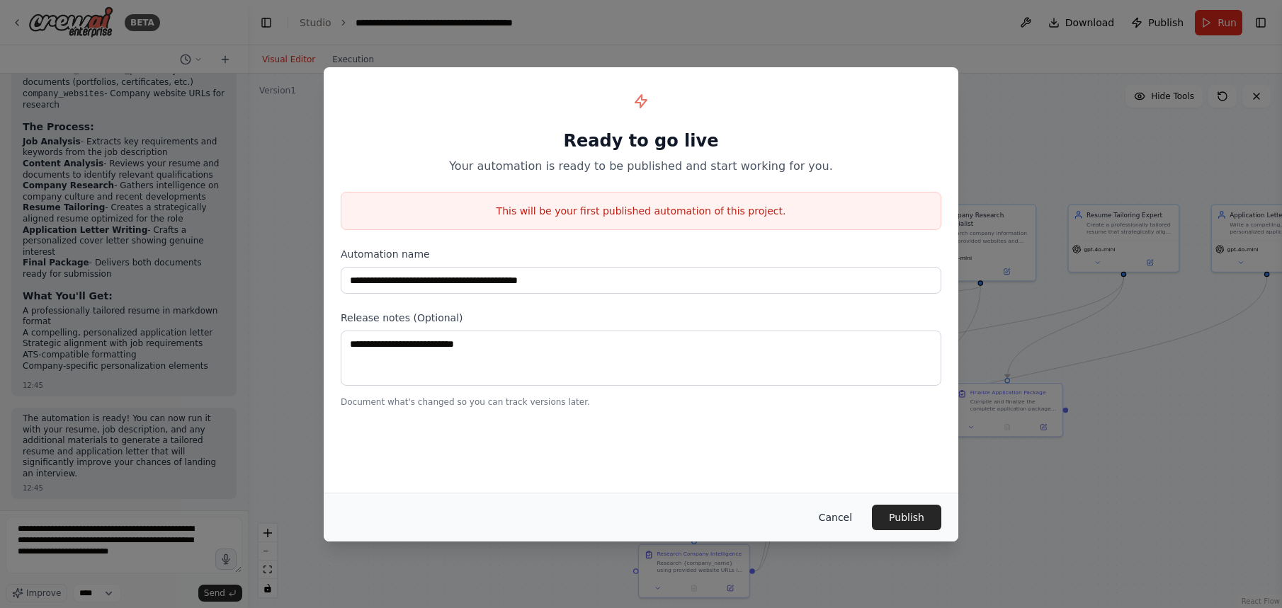
click at [836, 522] on button "Cancel" at bounding box center [835, 517] width 56 height 25
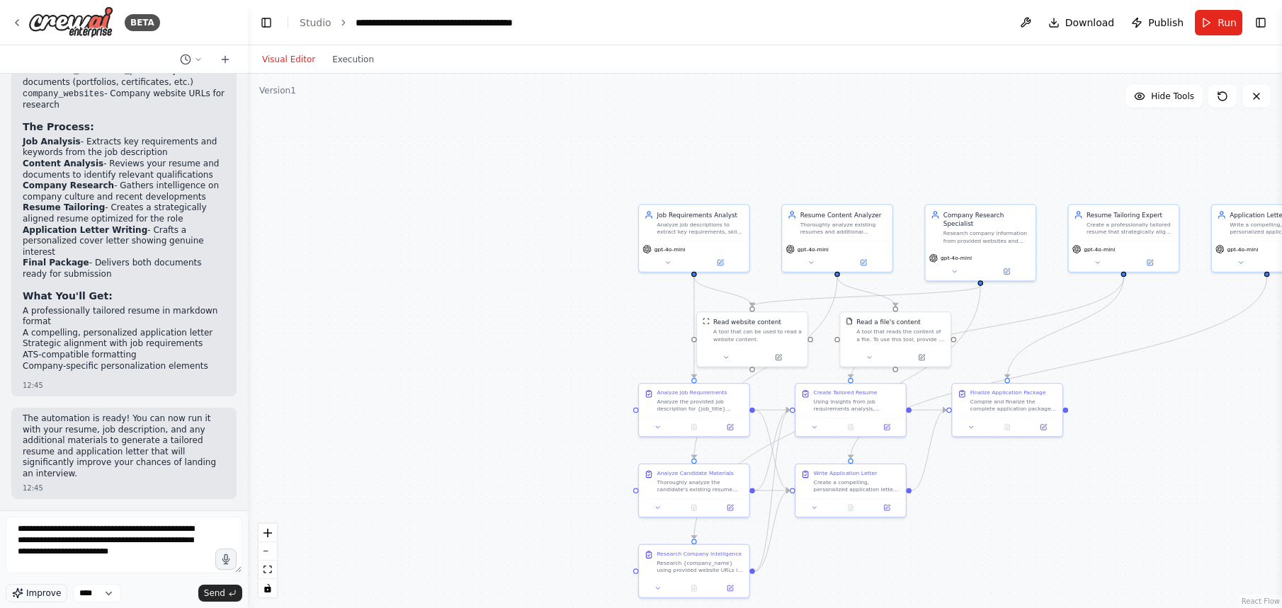
click at [50, 591] on span "Improve" at bounding box center [43, 593] width 35 height 11
click at [217, 594] on span "Send" at bounding box center [214, 593] width 21 height 11
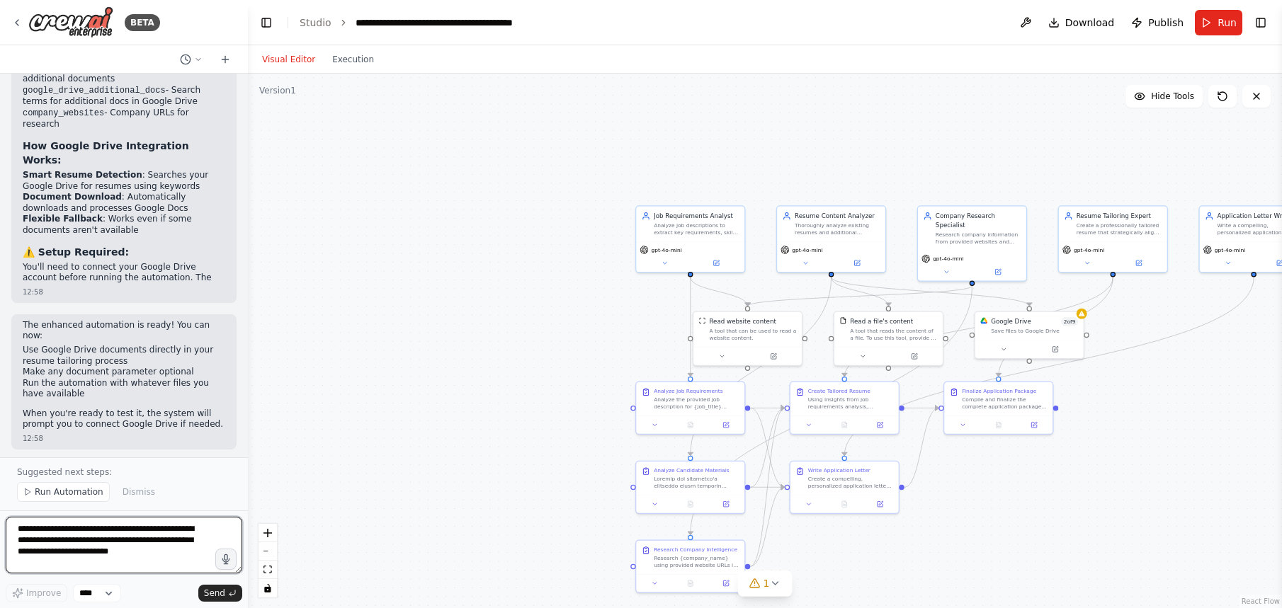
scroll to position [3730, 0]
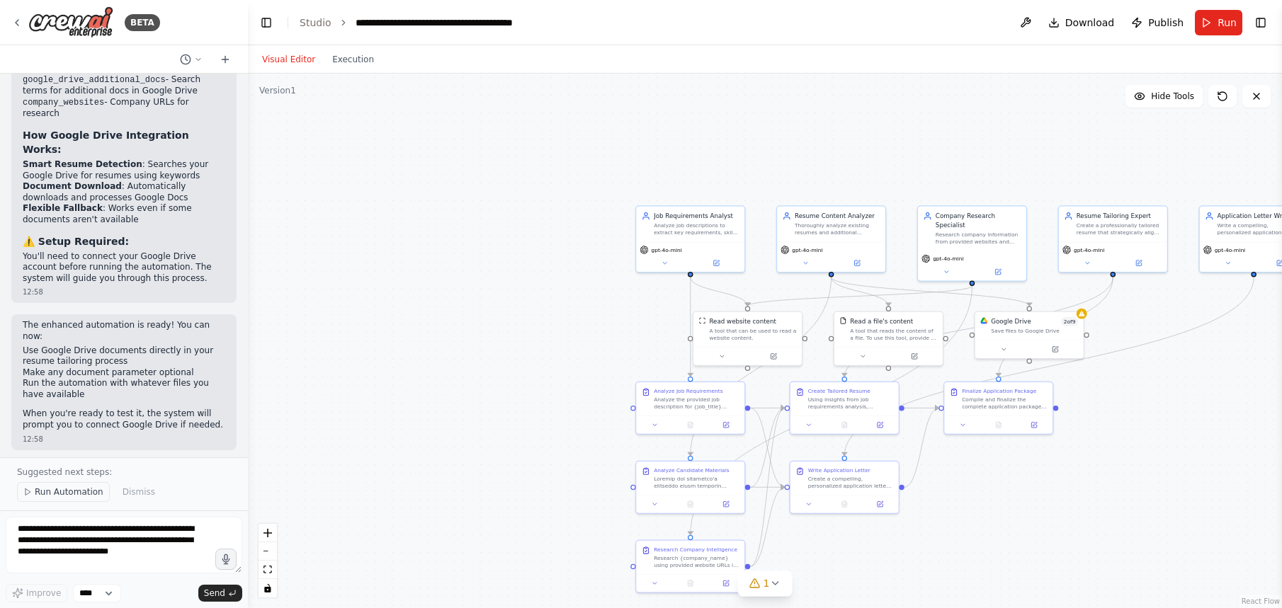
click at [62, 493] on span "Run Automation" at bounding box center [69, 492] width 69 height 11
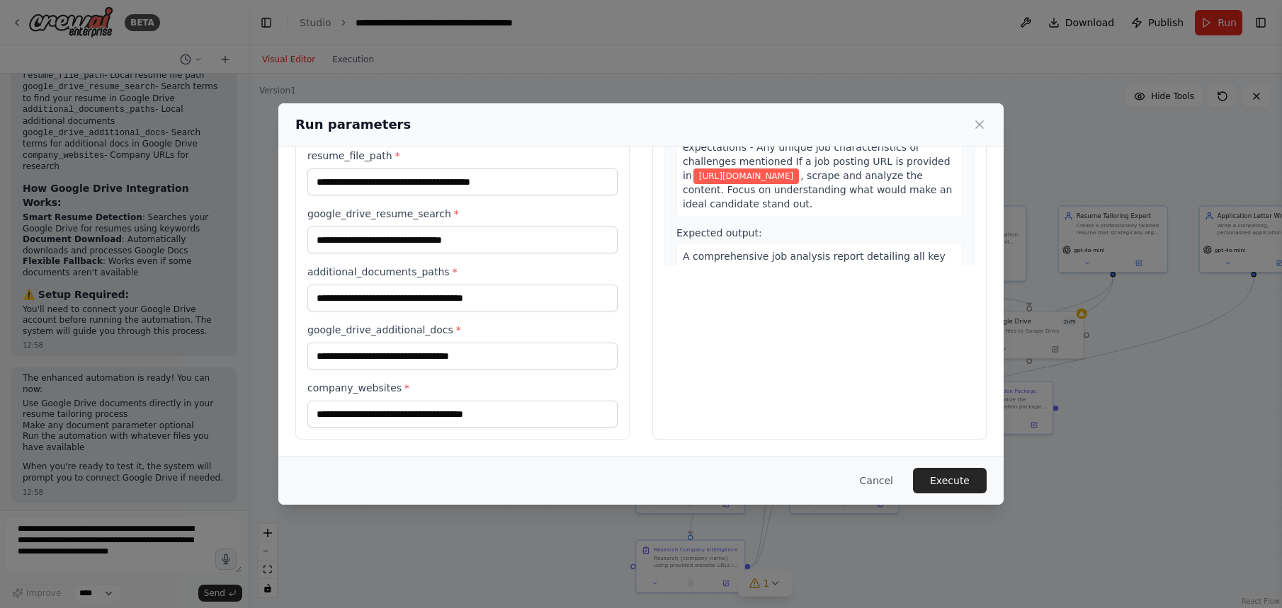
scroll to position [222, 0]
click at [948, 483] on button "Execute" at bounding box center [950, 480] width 74 height 25
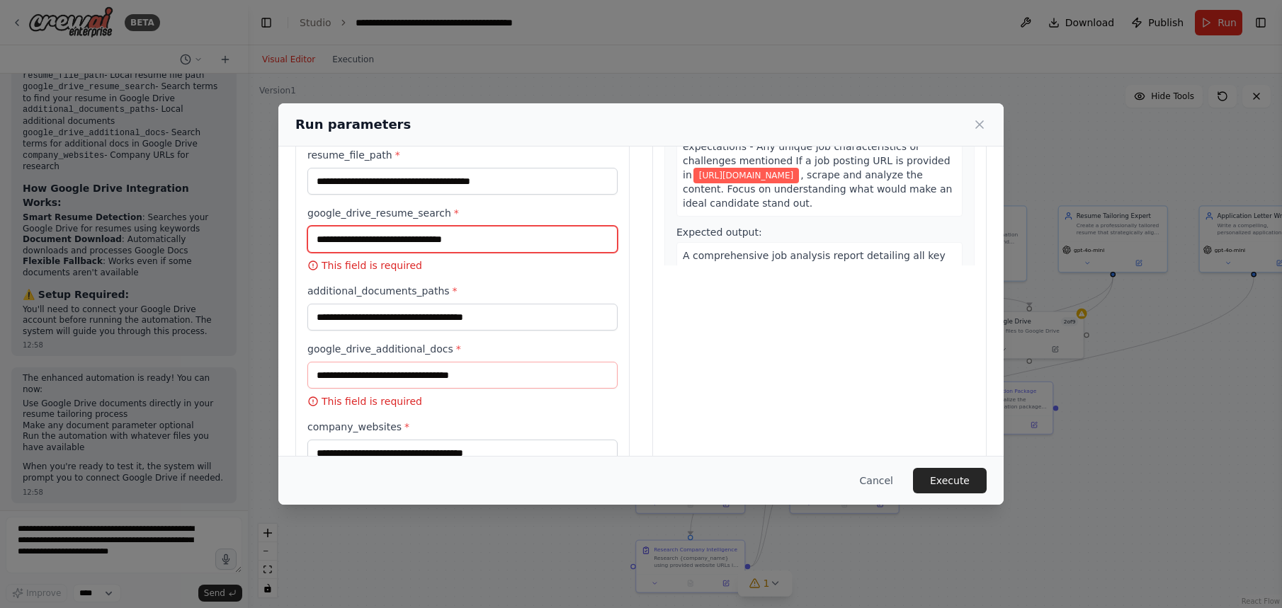
click at [478, 236] on input "google_drive_resume_search *" at bounding box center [462, 239] width 310 height 27
click at [878, 479] on button "Cancel" at bounding box center [877, 480] width 56 height 25
